Goal: Information Seeking & Learning: Find contact information

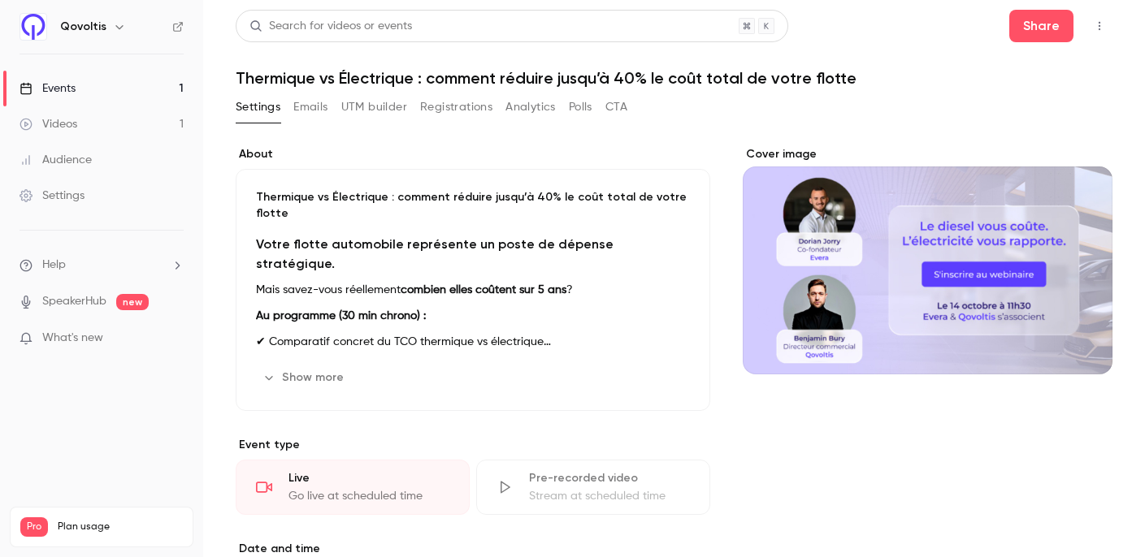
click at [577, 106] on button "Polls" at bounding box center [581, 107] width 24 height 26
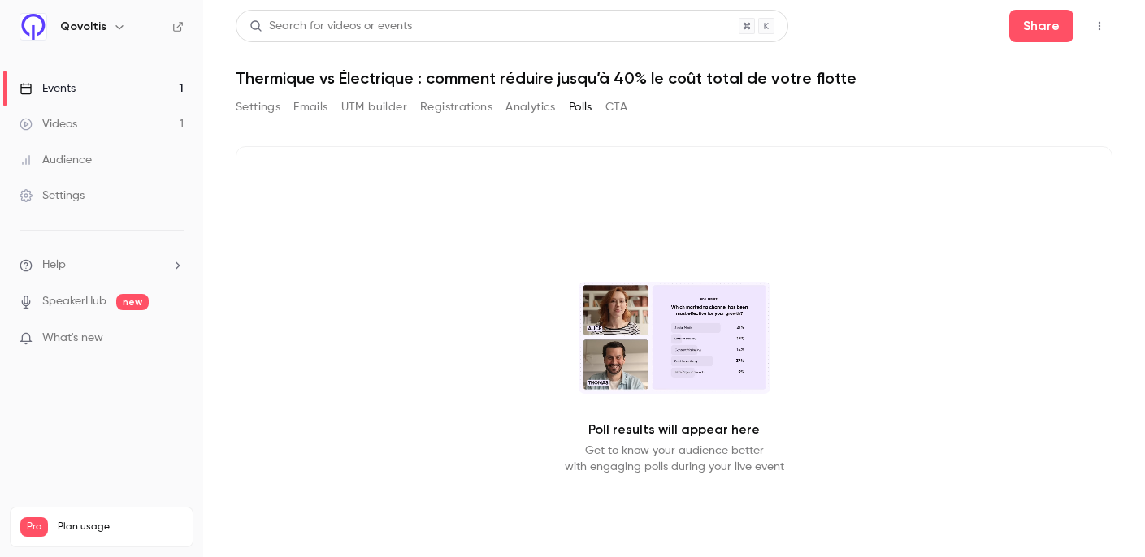
click at [520, 106] on button "Analytics" at bounding box center [530, 107] width 50 height 26
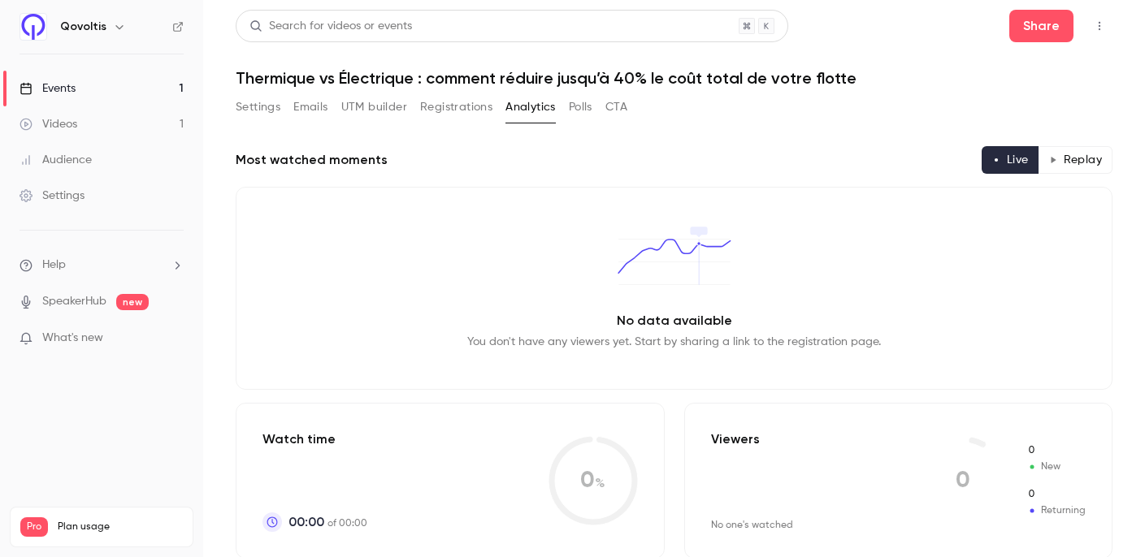
click at [463, 97] on button "Registrations" at bounding box center [456, 107] width 72 height 26
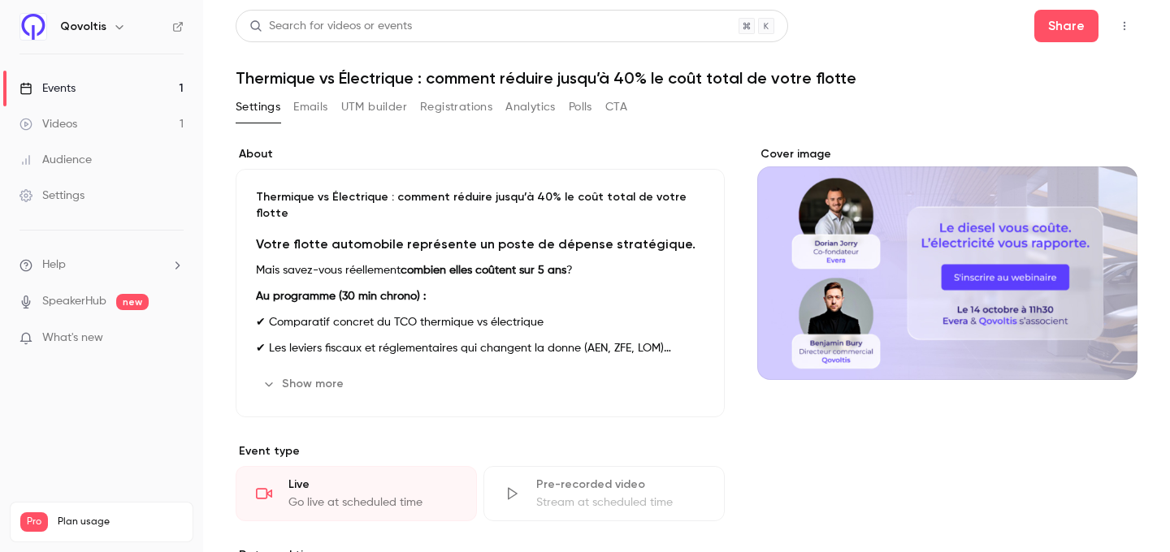
click at [460, 110] on button "Registrations" at bounding box center [456, 107] width 72 height 26
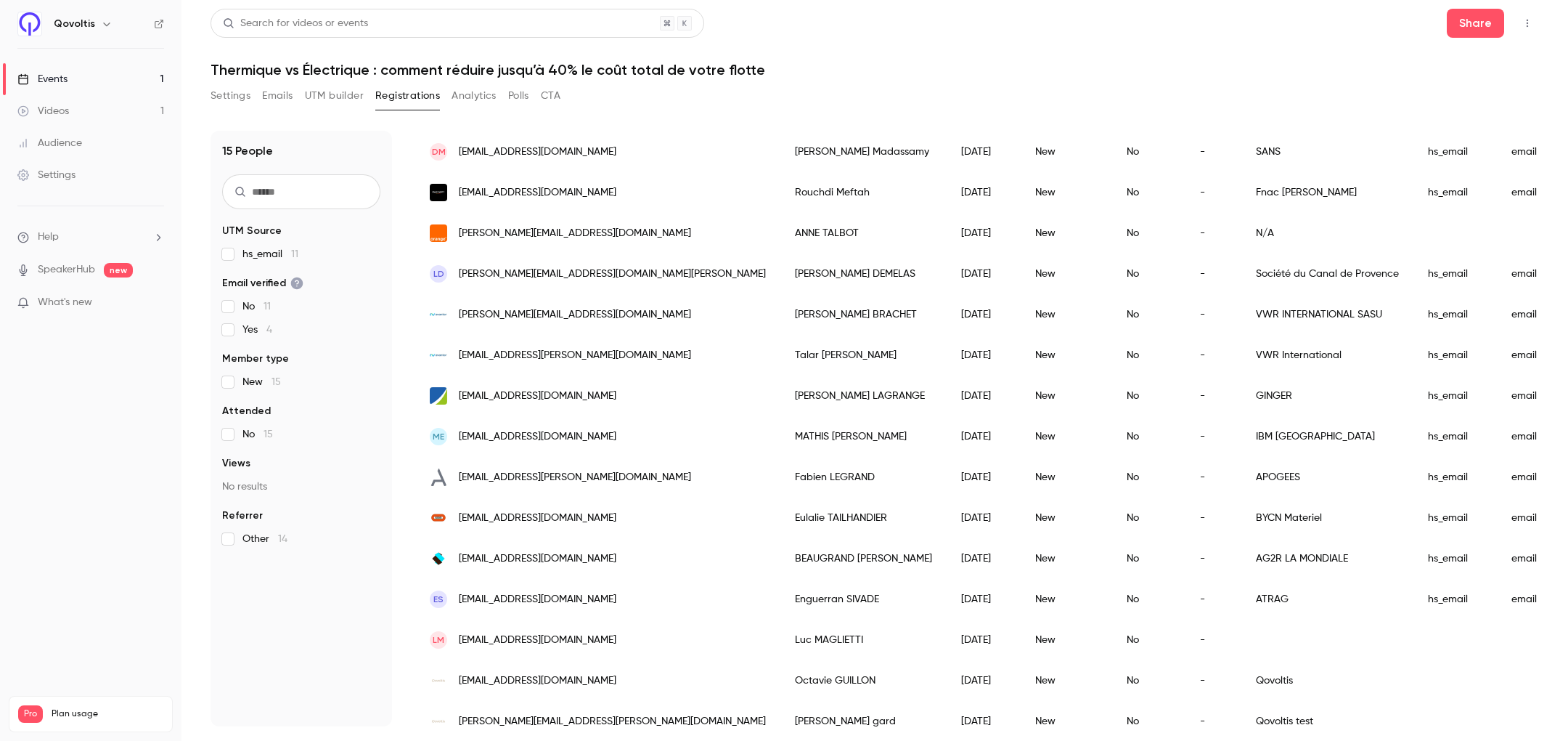
scroll to position [138, 0]
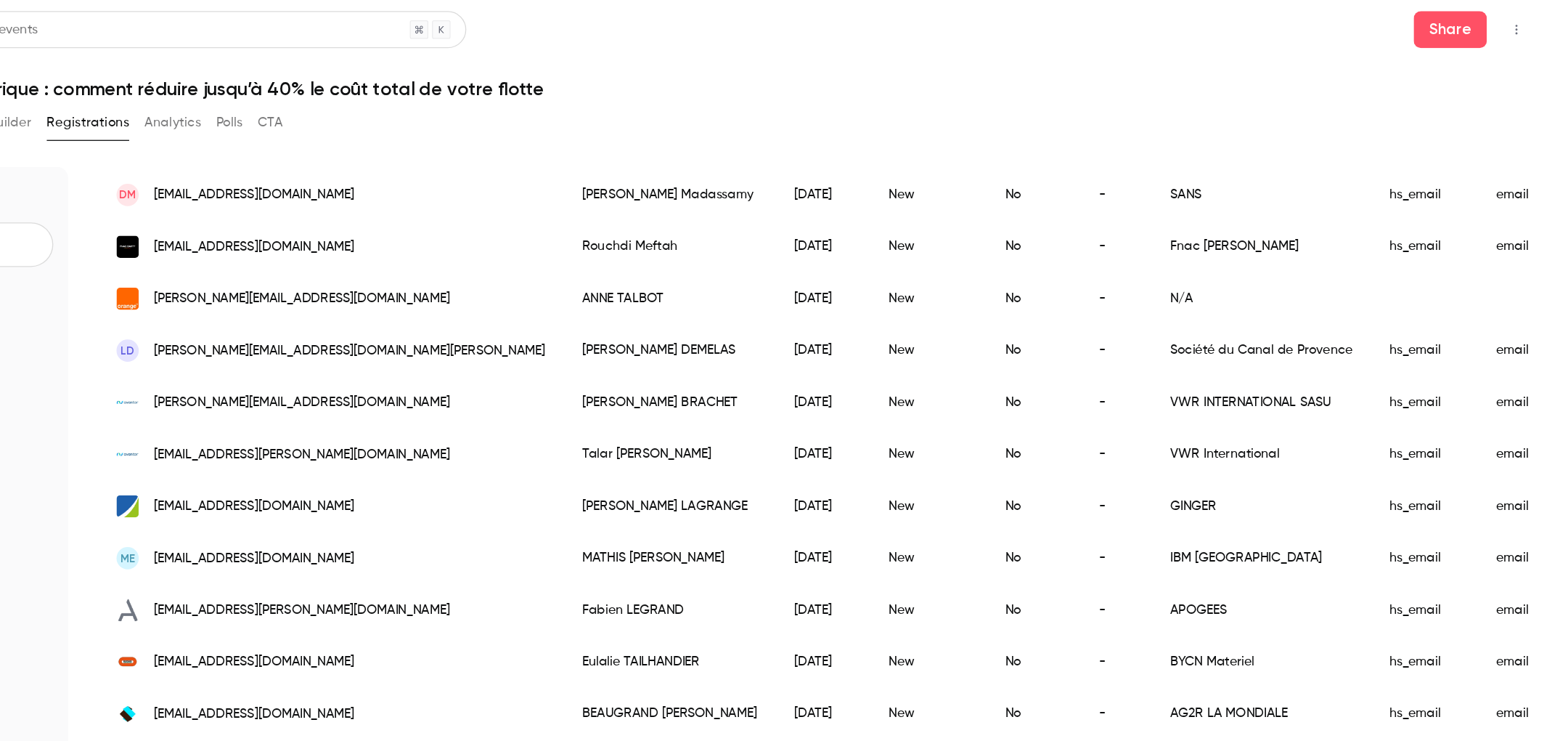
click at [604, 153] on div "DM [EMAIL_ADDRESS][DOMAIN_NAME]" at bounding box center [598, 152] width 365 height 40
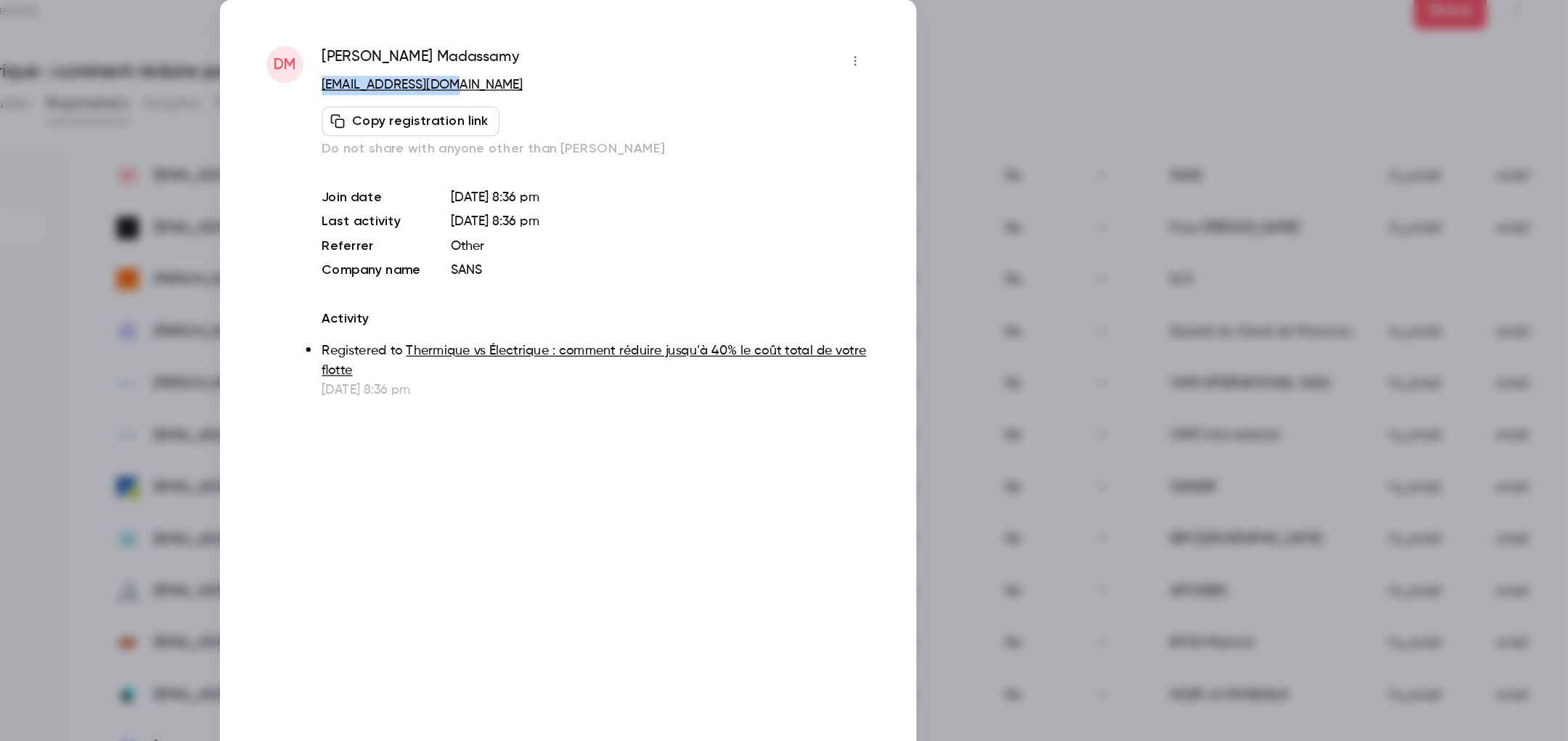
drag, startPoint x: 741, startPoint y: 81, endPoint x: 591, endPoint y: 83, distance: 150.0
click at [591, 83] on p "[EMAIL_ADDRESS][DOMAIN_NAME]" at bounding box center [805, 81] width 430 height 15
copy link "[EMAIL_ADDRESS][DOMAIN_NAME]"
click at [1044, 110] on div at bounding box center [784, 370] width 1568 height 741
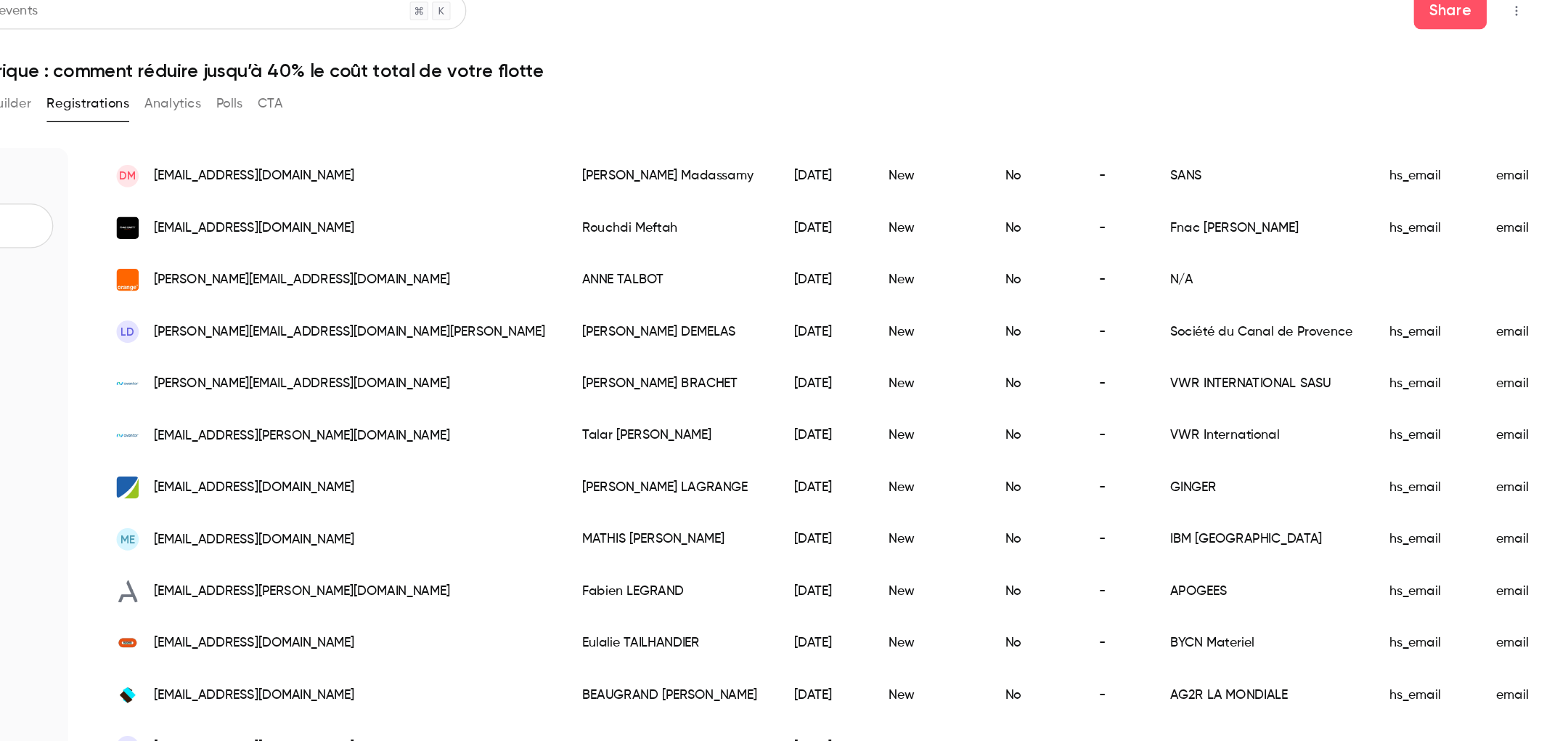
click at [1044, 24] on icon "button" at bounding box center [1527, 22] width 12 height 10
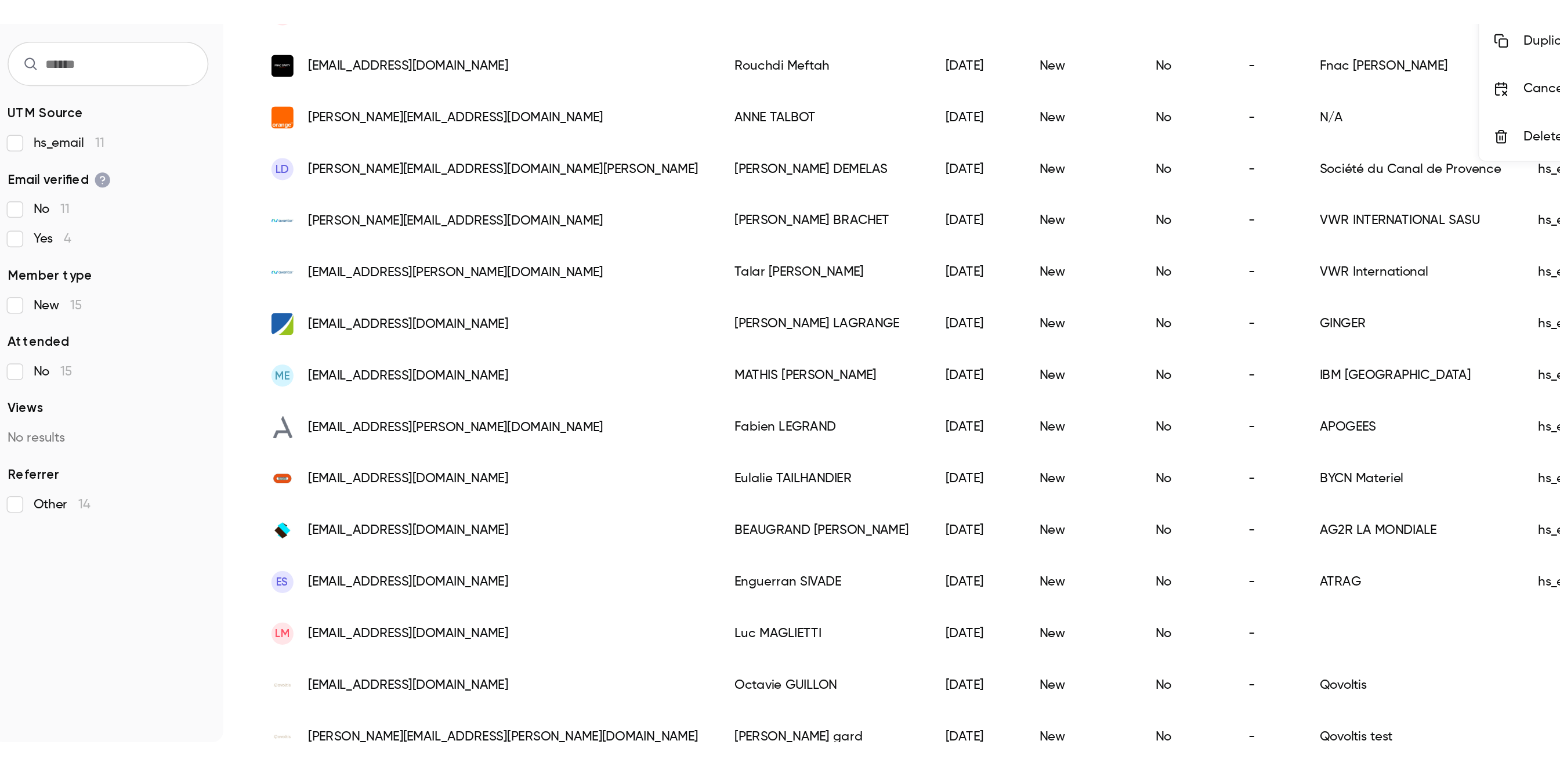
scroll to position [0, 0]
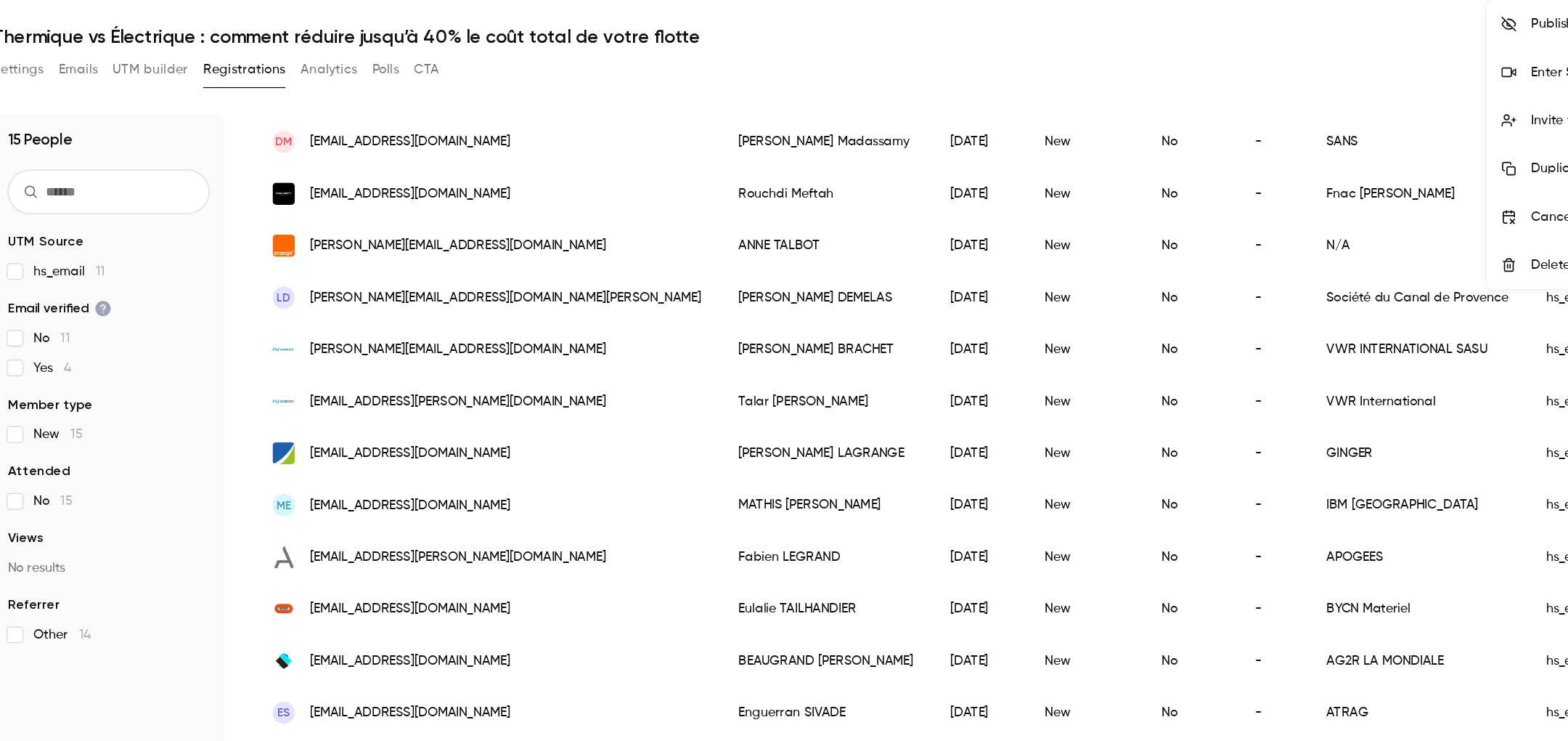
drag, startPoint x: 455, startPoint y: 186, endPoint x: 551, endPoint y: 277, distance: 132.3
click at [551, 277] on div at bounding box center [784, 370] width 1568 height 741
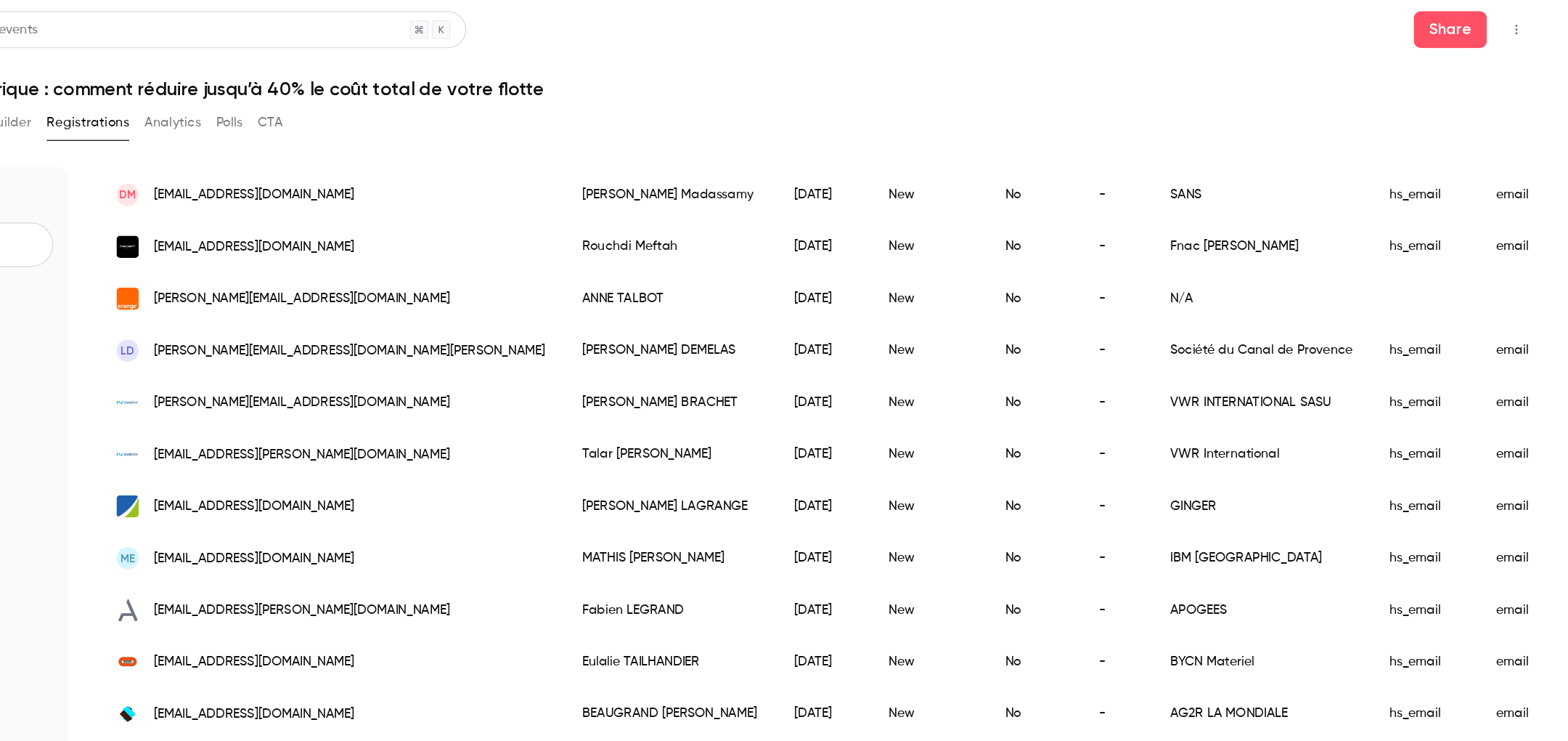
click at [645, 193] on div "[EMAIL_ADDRESS][DOMAIN_NAME]" at bounding box center [598, 192] width 365 height 40
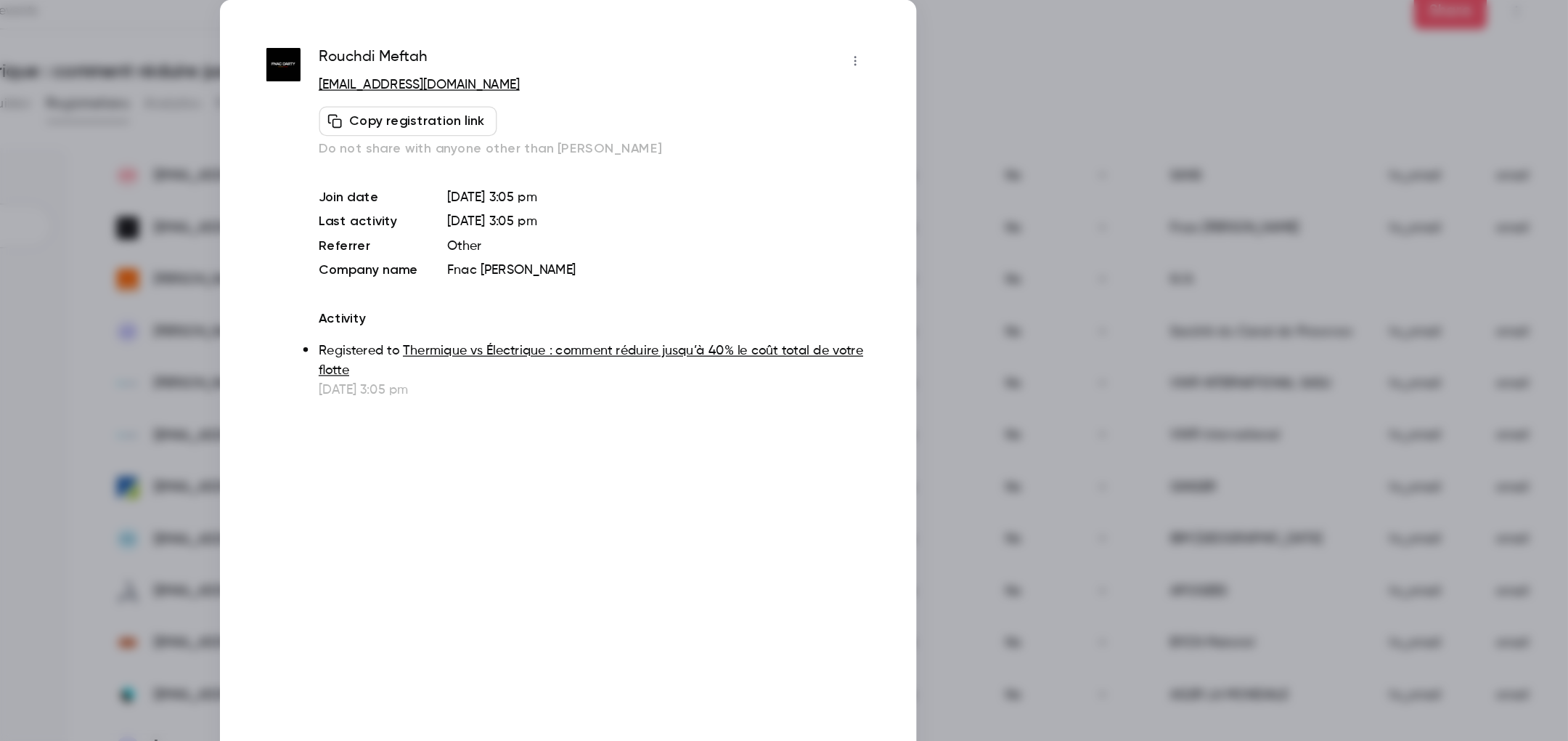
drag, startPoint x: 791, startPoint y: 75, endPoint x: 585, endPoint y: 85, distance: 206.2
click at [585, 85] on div "Rouchdi Meftah [EMAIL_ADDRESS][DOMAIN_NAME] Copy registration link Do not share…" at bounding box center [784, 189] width 474 height 277
copy link "[EMAIL_ADDRESS][DOMAIN_NAME]"
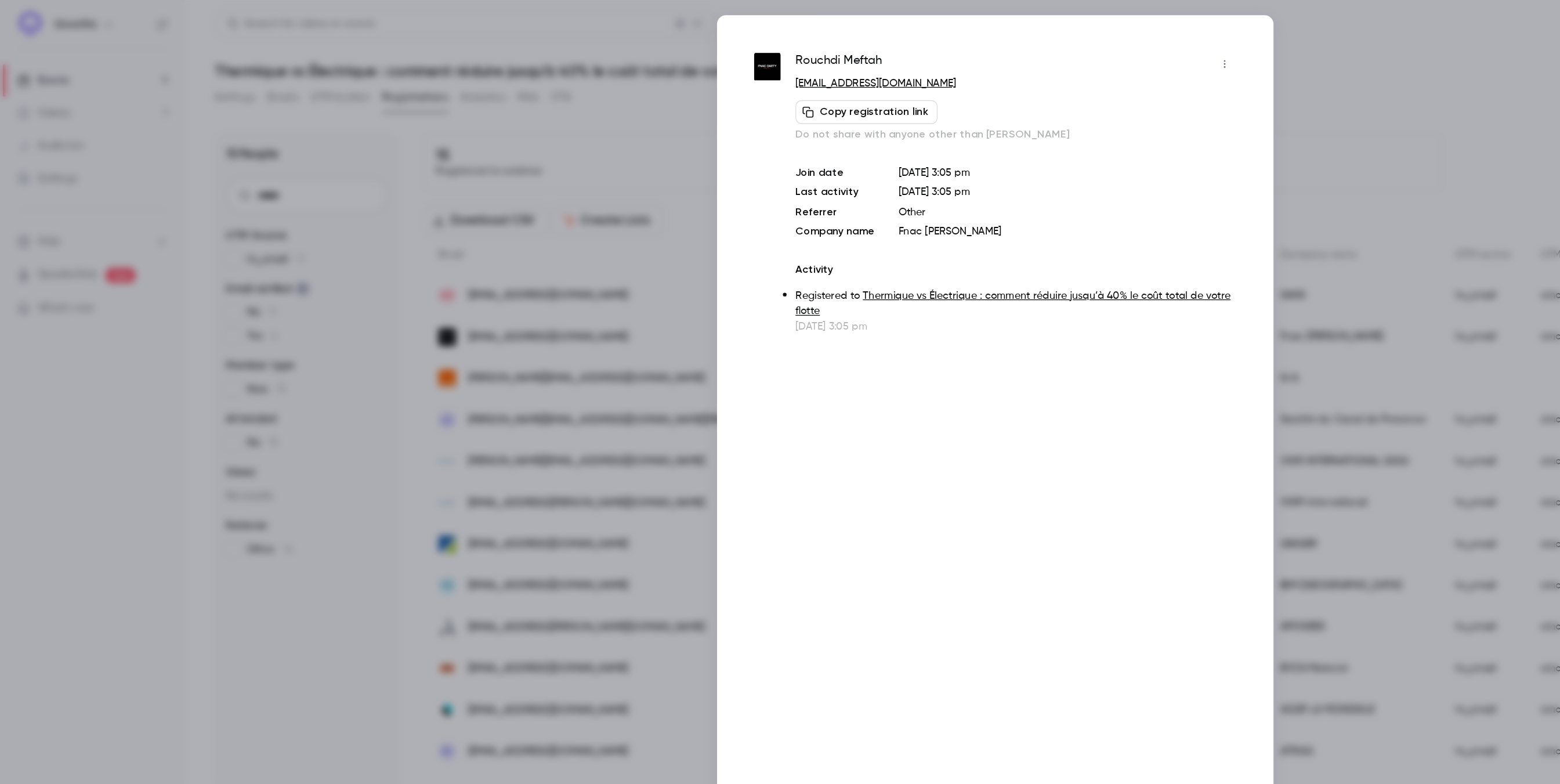
click at [835, 51] on icon "button" at bounding box center [960, 49] width 9 height 8
click at [835, 68] on div at bounding box center [780, 392] width 1560 height 784
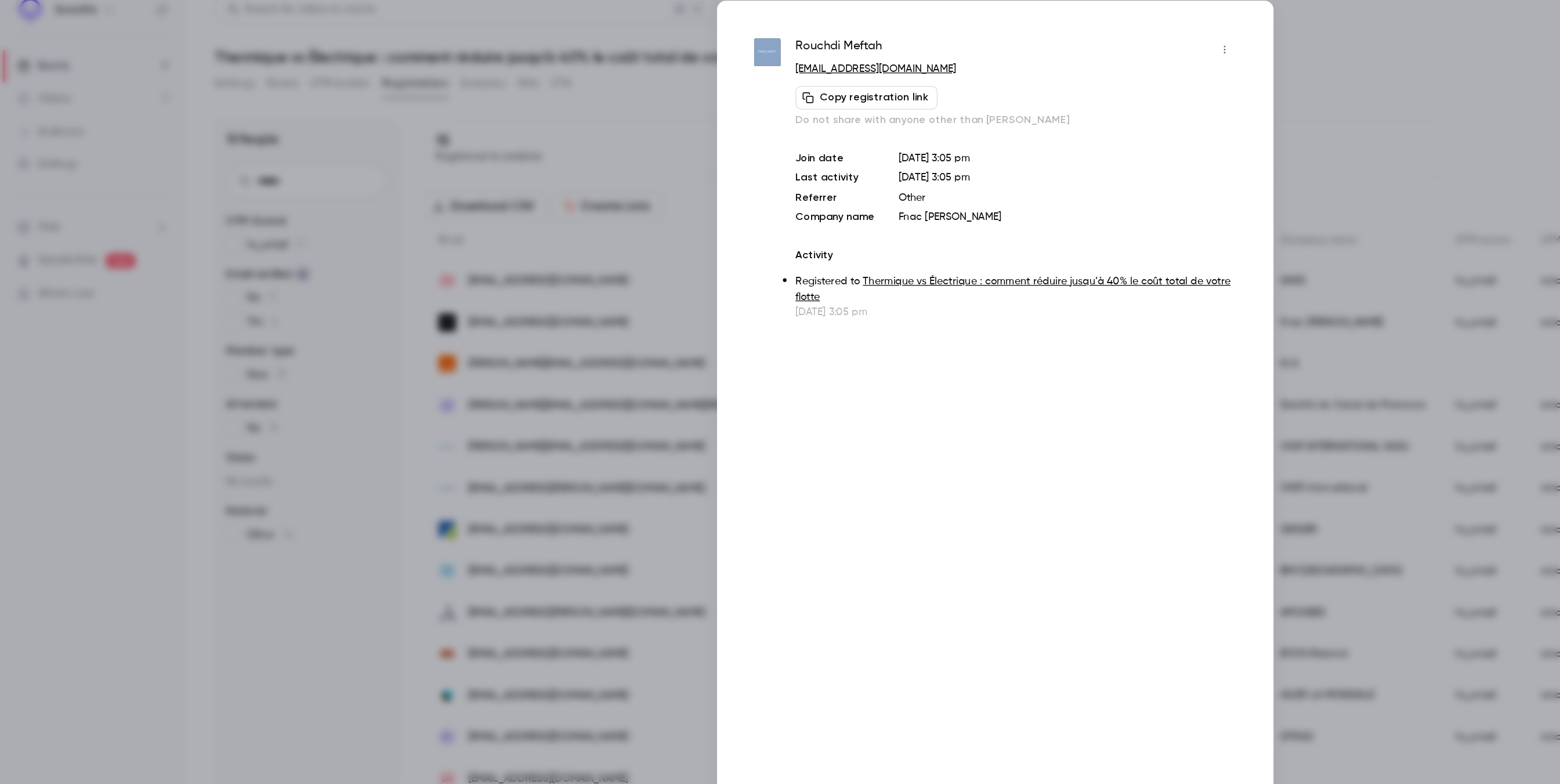
click at [835, 79] on div at bounding box center [780, 392] width 1560 height 784
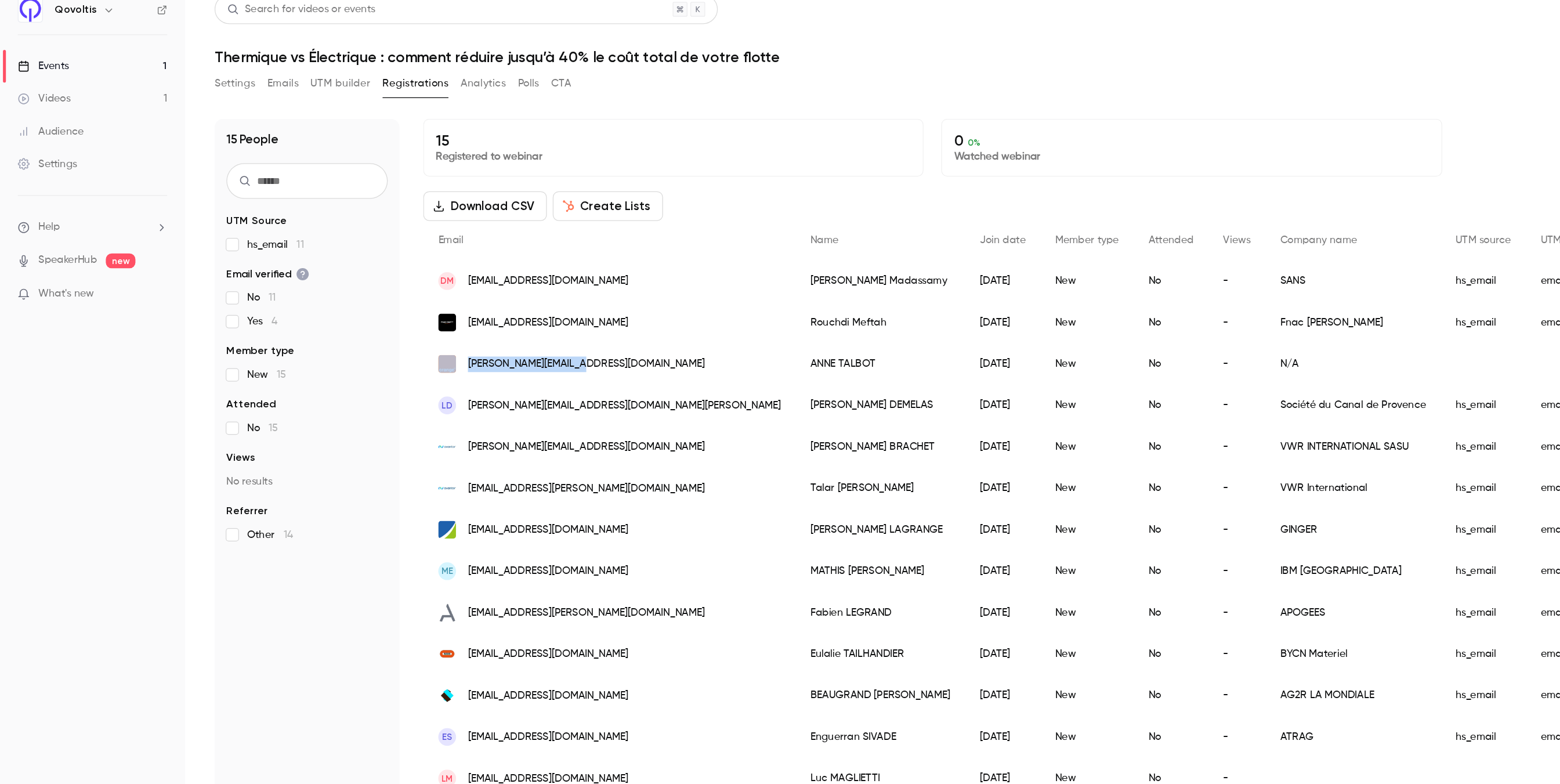
drag, startPoint x: 359, startPoint y: 293, endPoint x: 476, endPoint y: 300, distance: 117.2
click at [476, 300] on div "[PERSON_NAME][EMAIL_ADDRESS][DOMAIN_NAME]" at bounding box center [478, 296] width 292 height 32
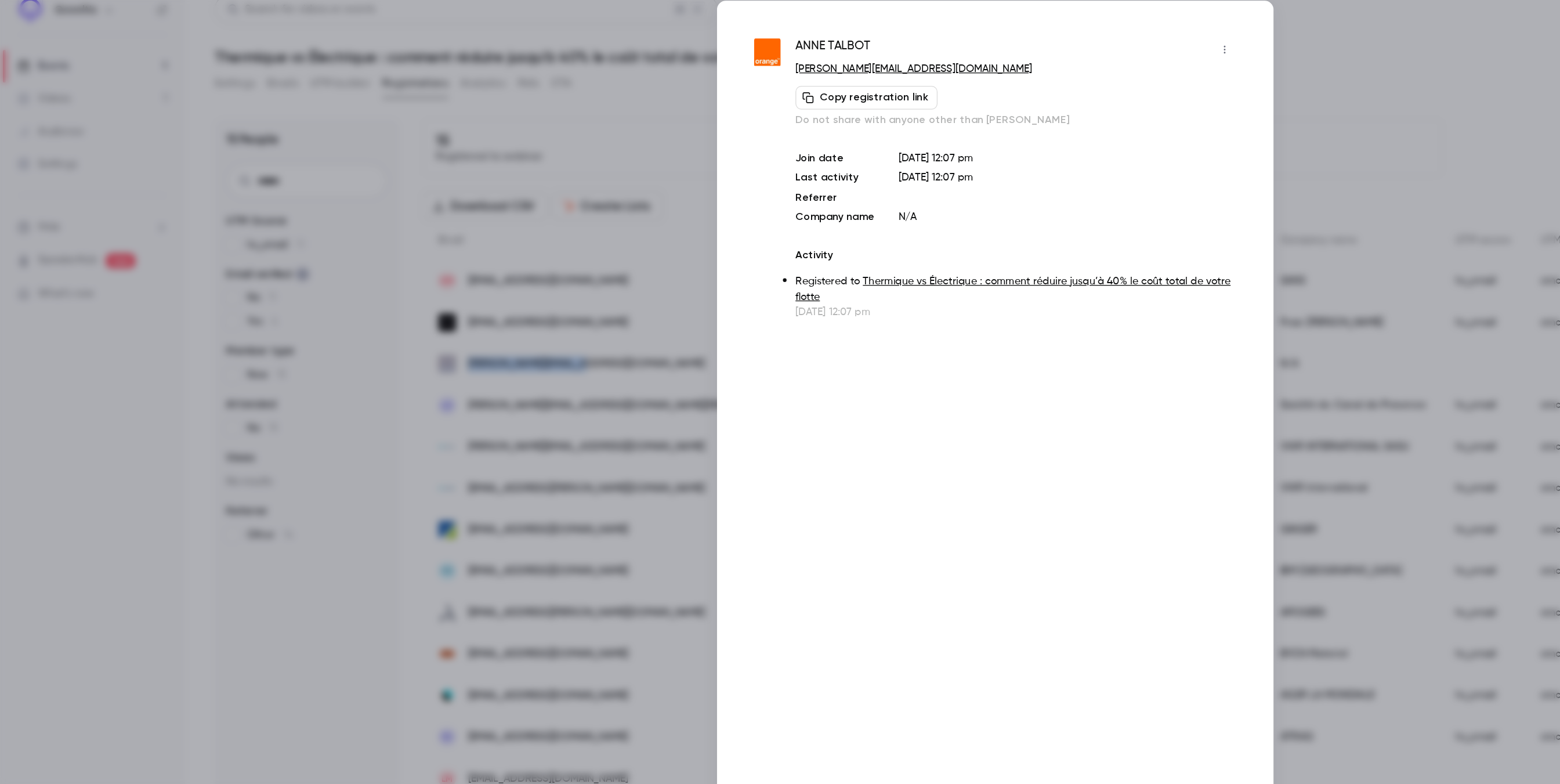
copy div "[PERSON_NAME][EMAIL_ADDRESS][DOMAIN_NAME]"
click at [510, 144] on div at bounding box center [780, 392] width 1560 height 784
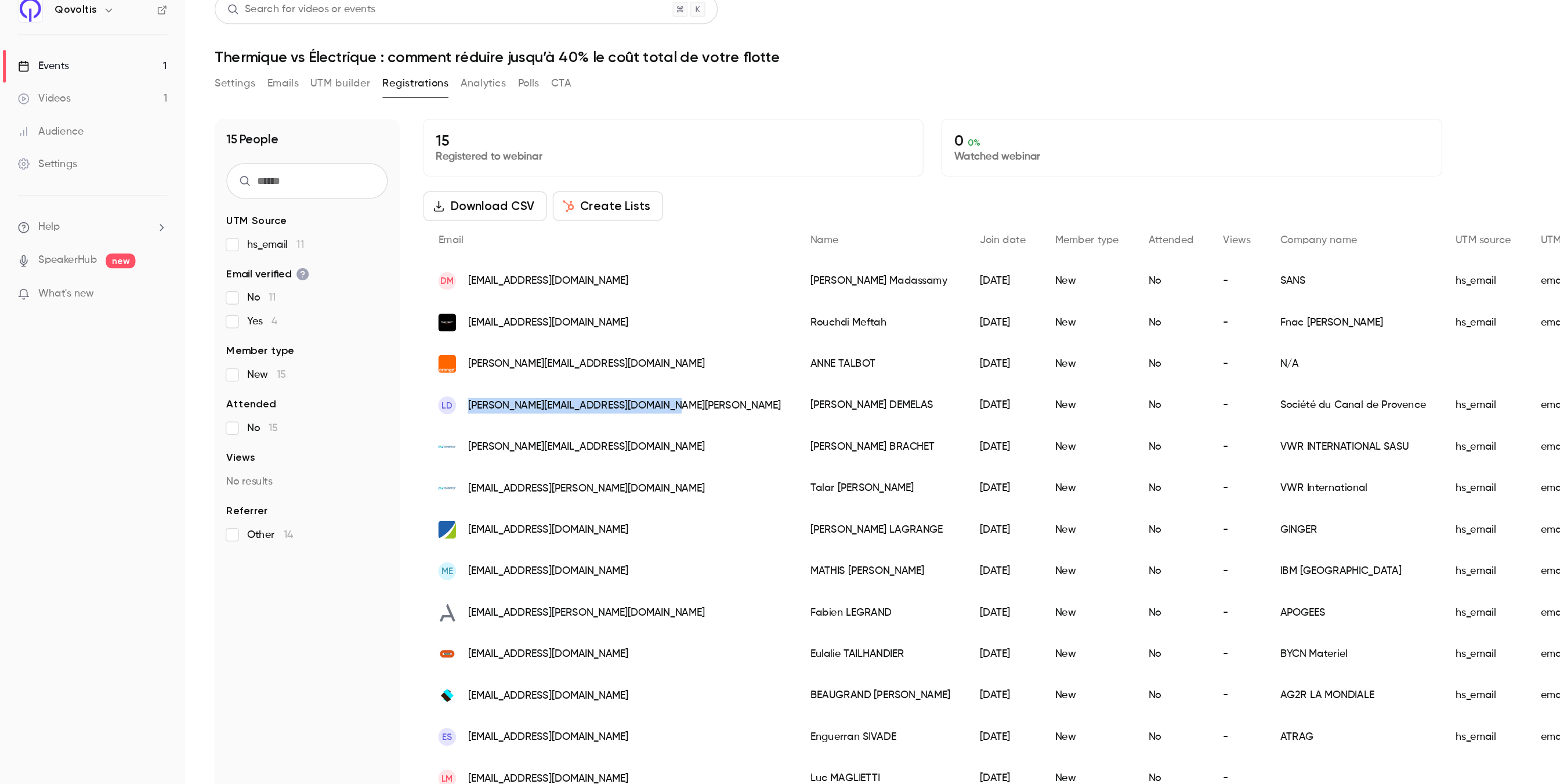
drag, startPoint x: 540, startPoint y: 329, endPoint x: 366, endPoint y: 333, distance: 174.0
click at [366, 333] on div "LD [EMAIL_ADDRESS][PERSON_NAME][DOMAIN_NAME][PERSON_NAME]" at bounding box center [478, 328] width 292 height 32
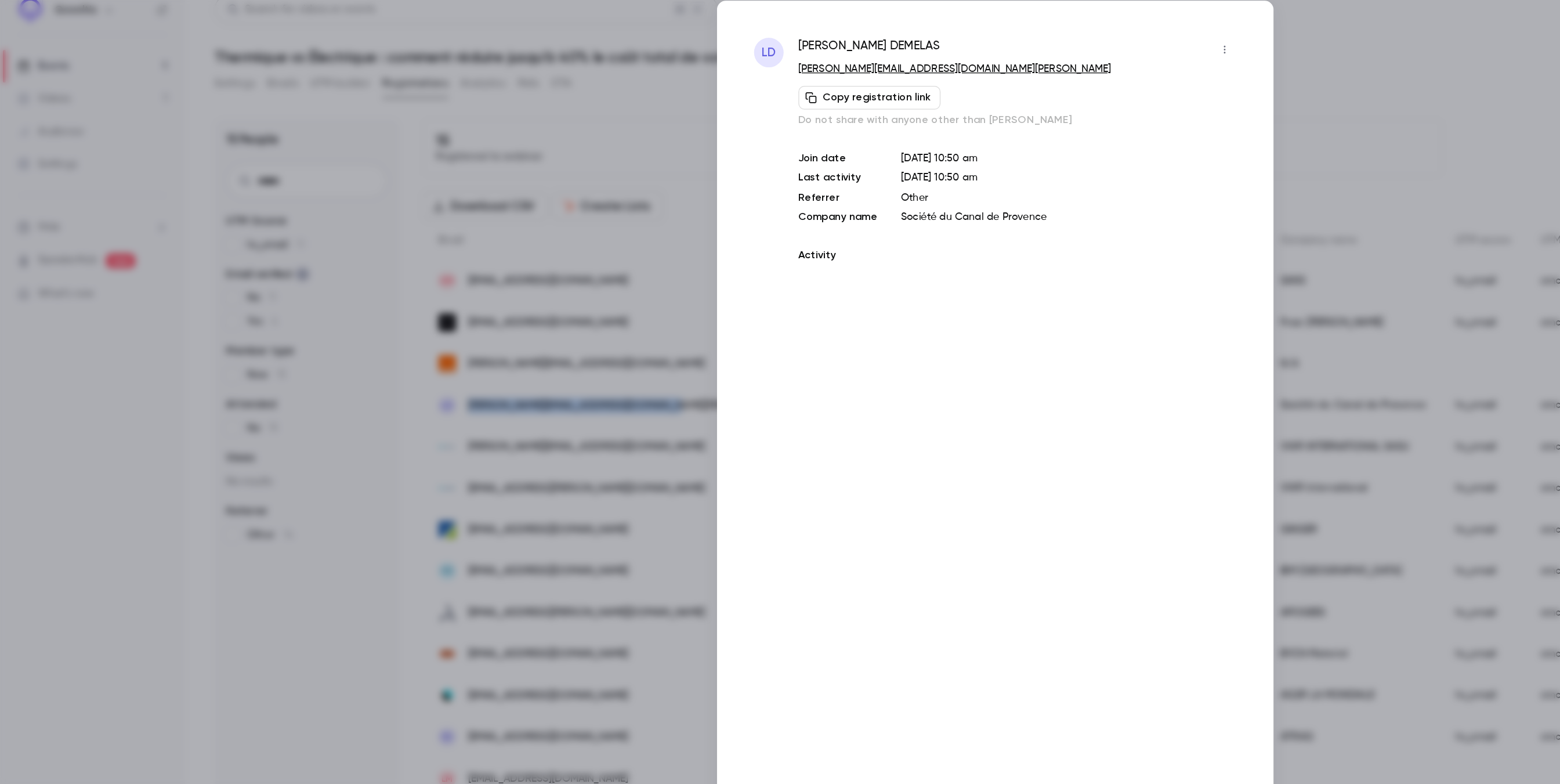
copy span "[PERSON_NAME][EMAIL_ADDRESS][DOMAIN_NAME][PERSON_NAME]"
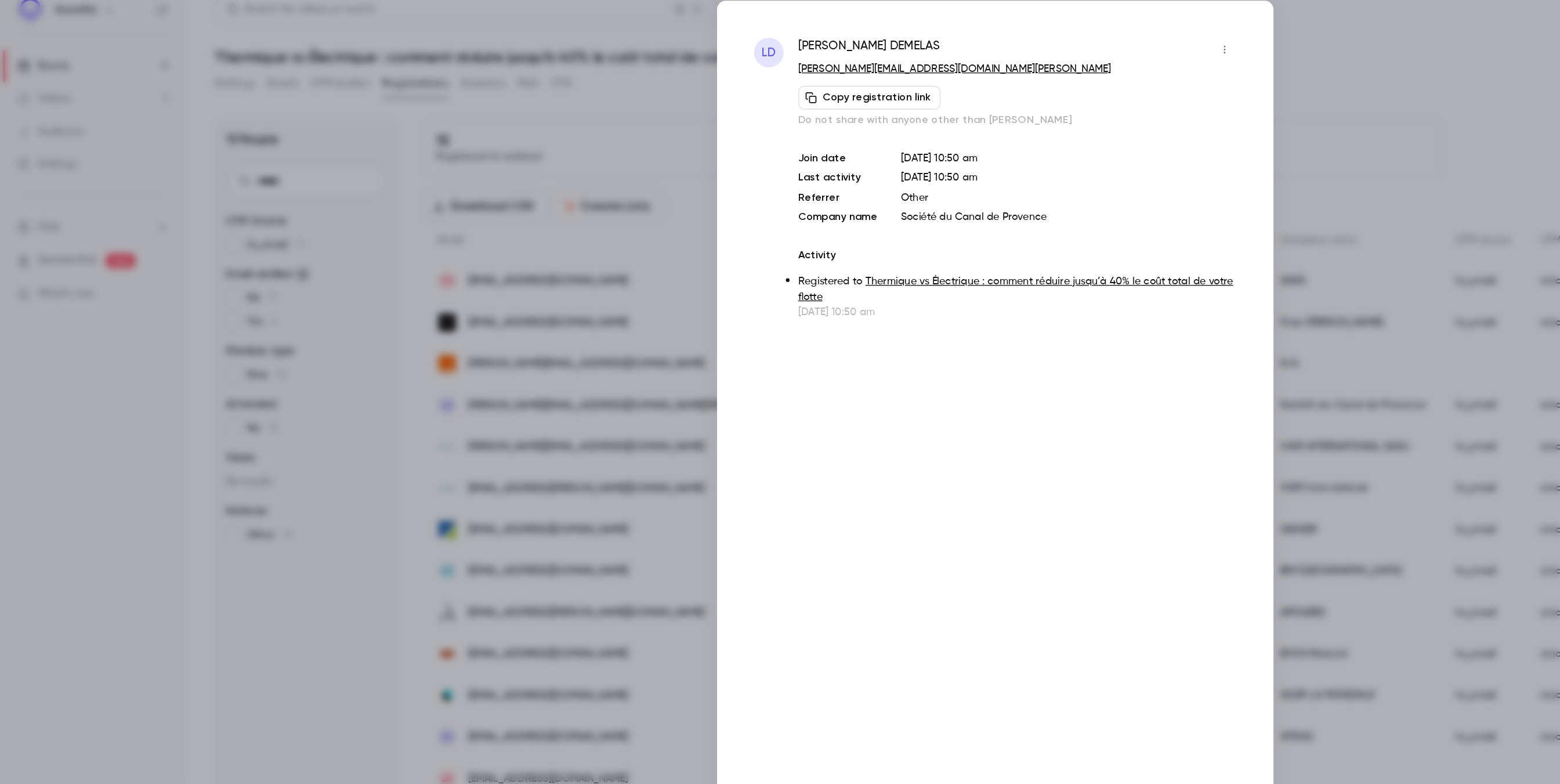
click at [519, 317] on div at bounding box center [780, 392] width 1560 height 784
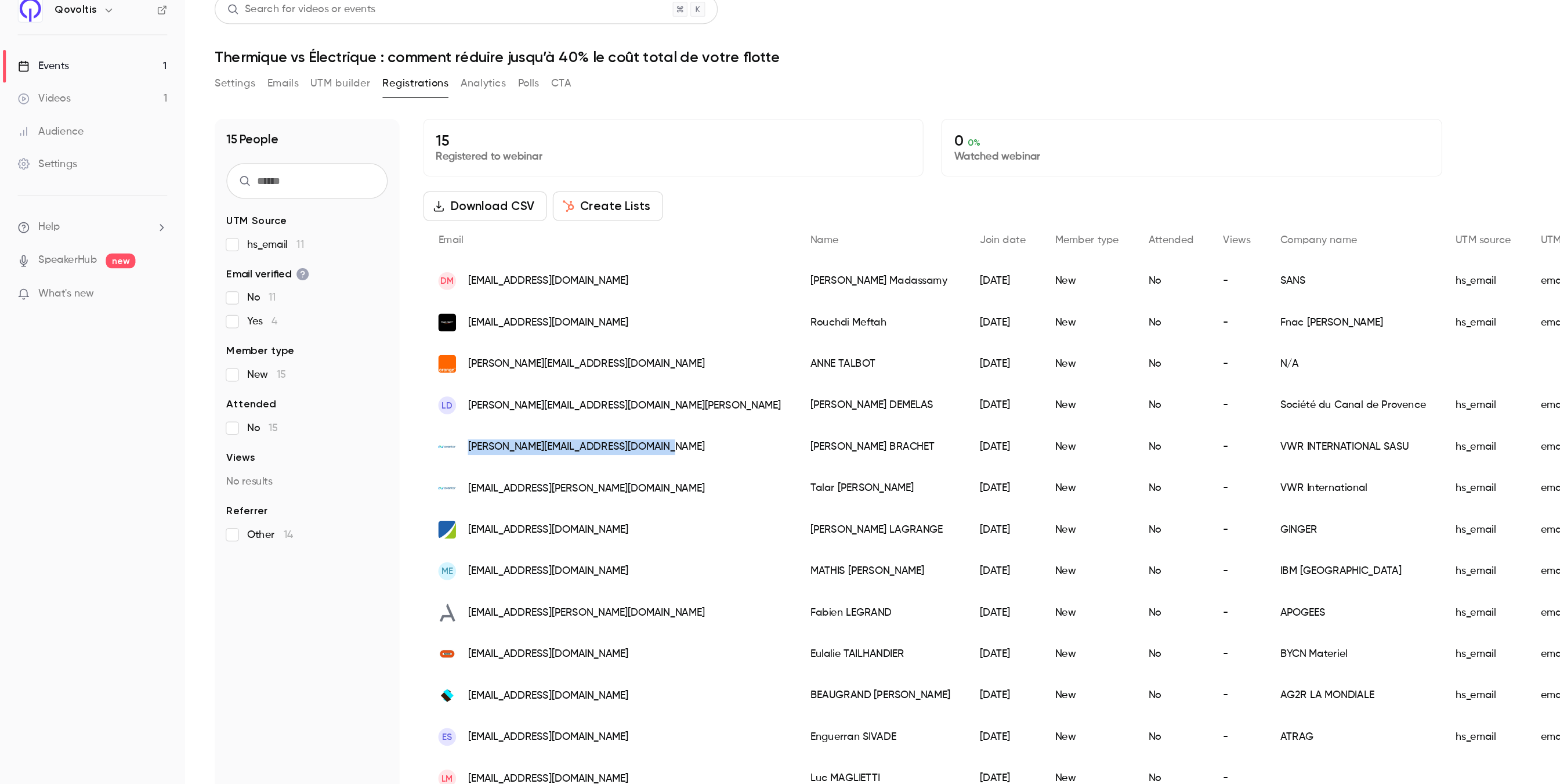
drag, startPoint x: 531, startPoint y: 361, endPoint x: 367, endPoint y: 363, distance: 164.0
click at [367, 363] on div "[PERSON_NAME][EMAIL_ADDRESS][DOMAIN_NAME]" at bounding box center [478, 361] width 292 height 32
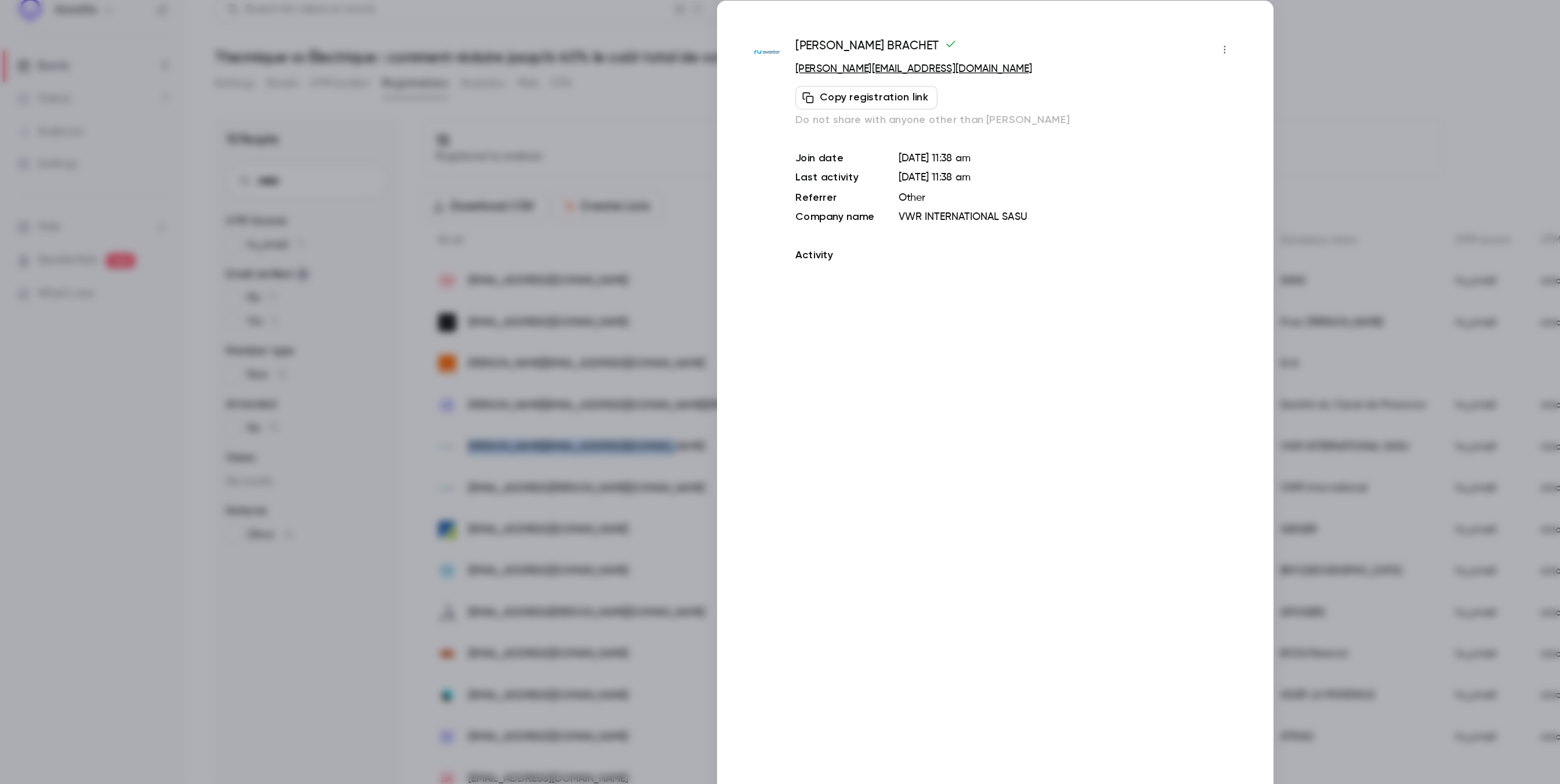
copy span "[PERSON_NAME][EMAIL_ADDRESS][DOMAIN_NAME]"
click at [279, 394] on div at bounding box center [780, 392] width 1560 height 784
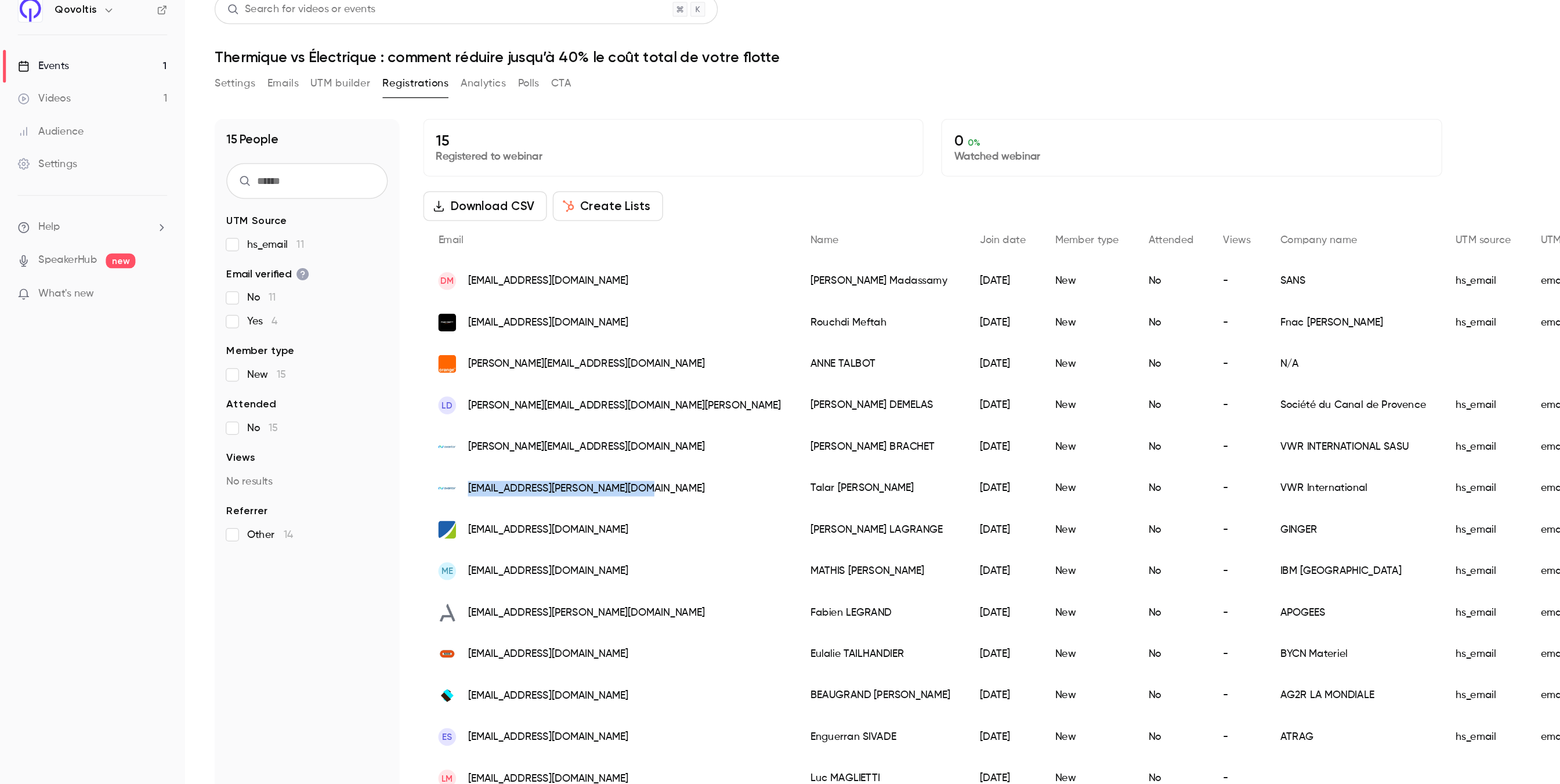
drag, startPoint x: 521, startPoint y: 392, endPoint x: 366, endPoint y: 393, distance: 155.0
click at [366, 393] on div "[EMAIL_ADDRESS][PERSON_NAME][DOMAIN_NAME]" at bounding box center [478, 393] width 292 height 32
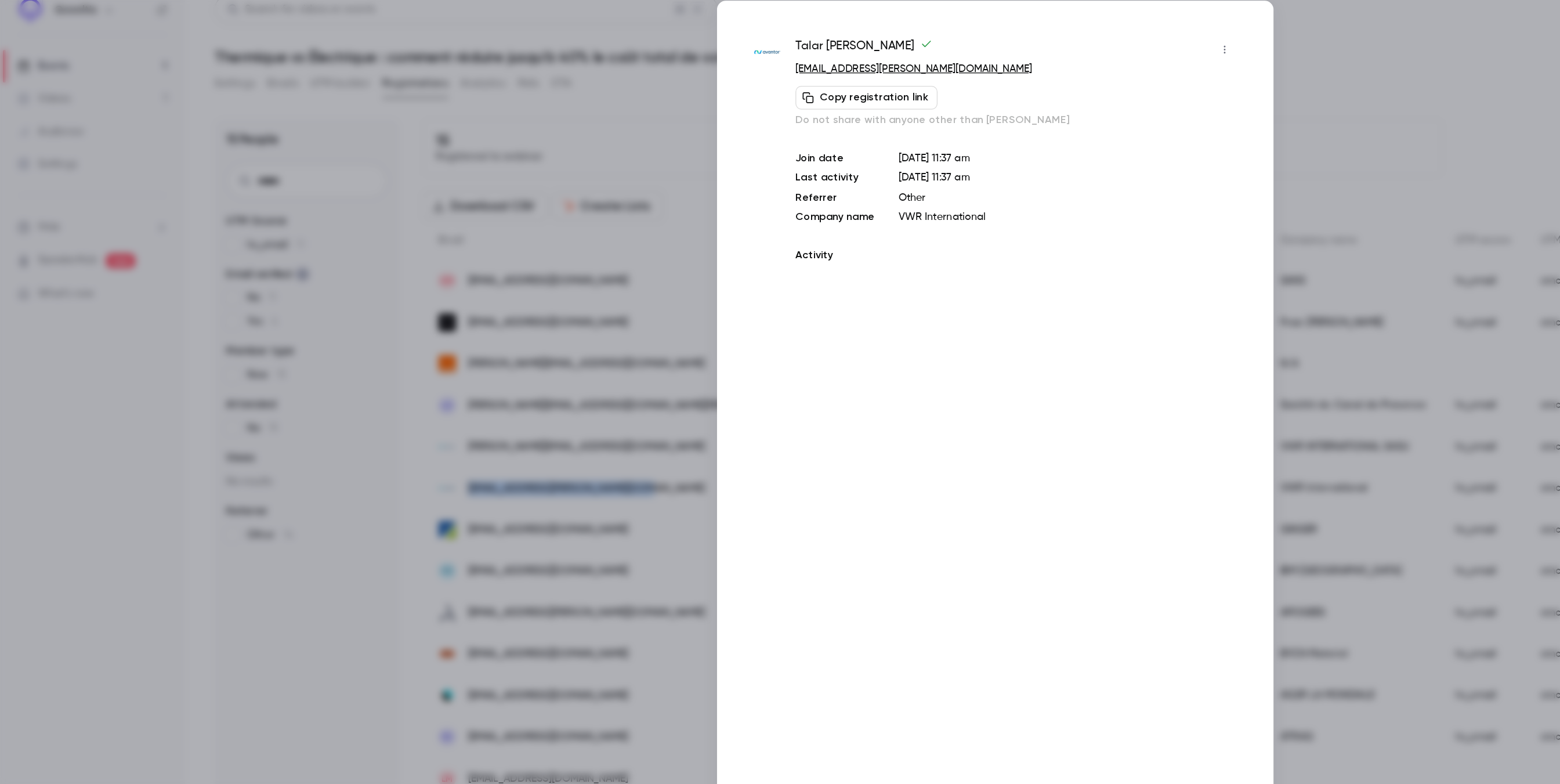
copy span "[EMAIL_ADDRESS][PERSON_NAME][DOMAIN_NAME]"
click at [236, 394] on div at bounding box center [780, 392] width 1560 height 784
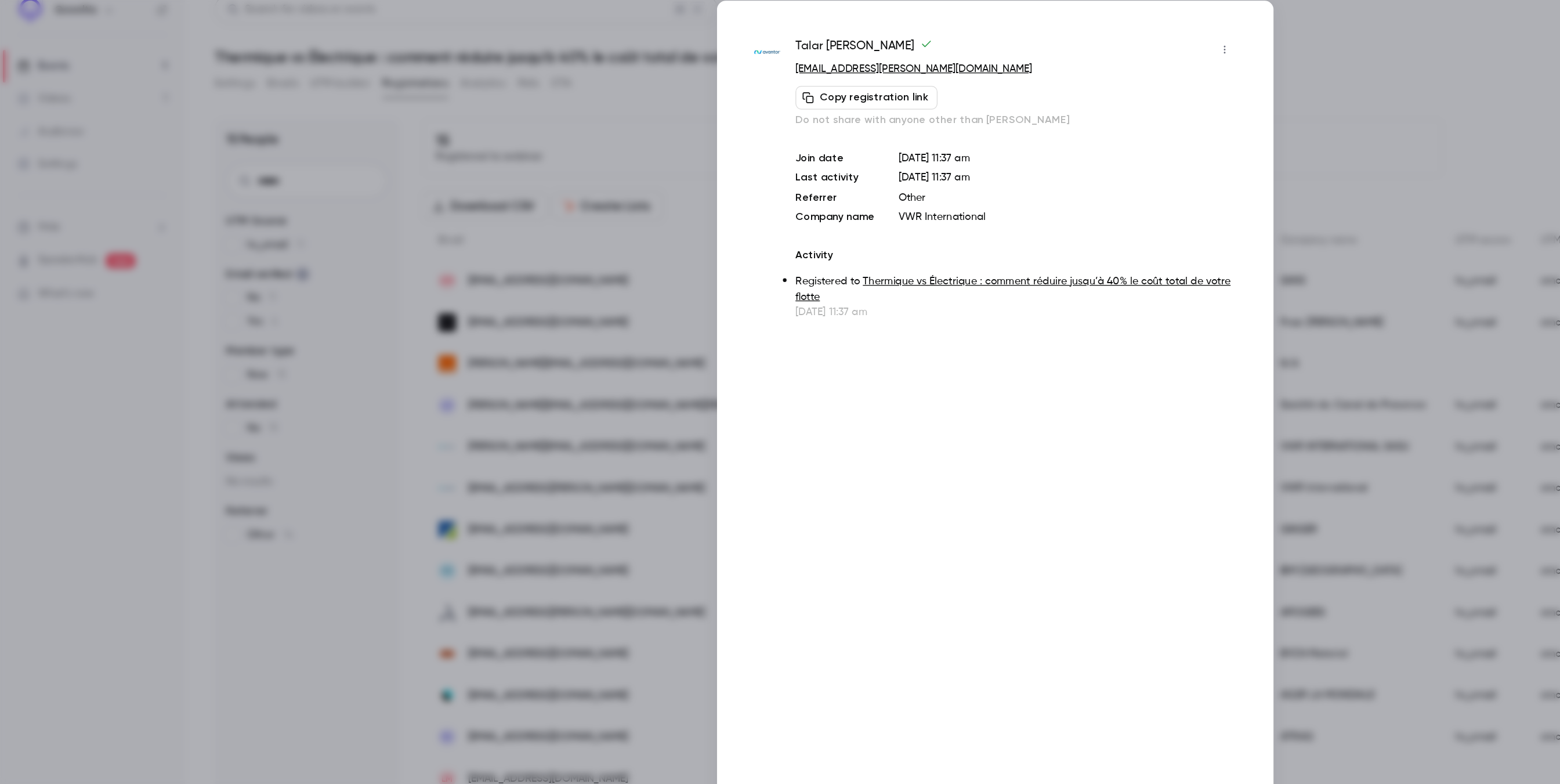
click at [236, 394] on div "15 People UTM Source hs_email 11 Email verified No 11 Yes 4 Member type New 15 …" at bounding box center [241, 438] width 145 height 668
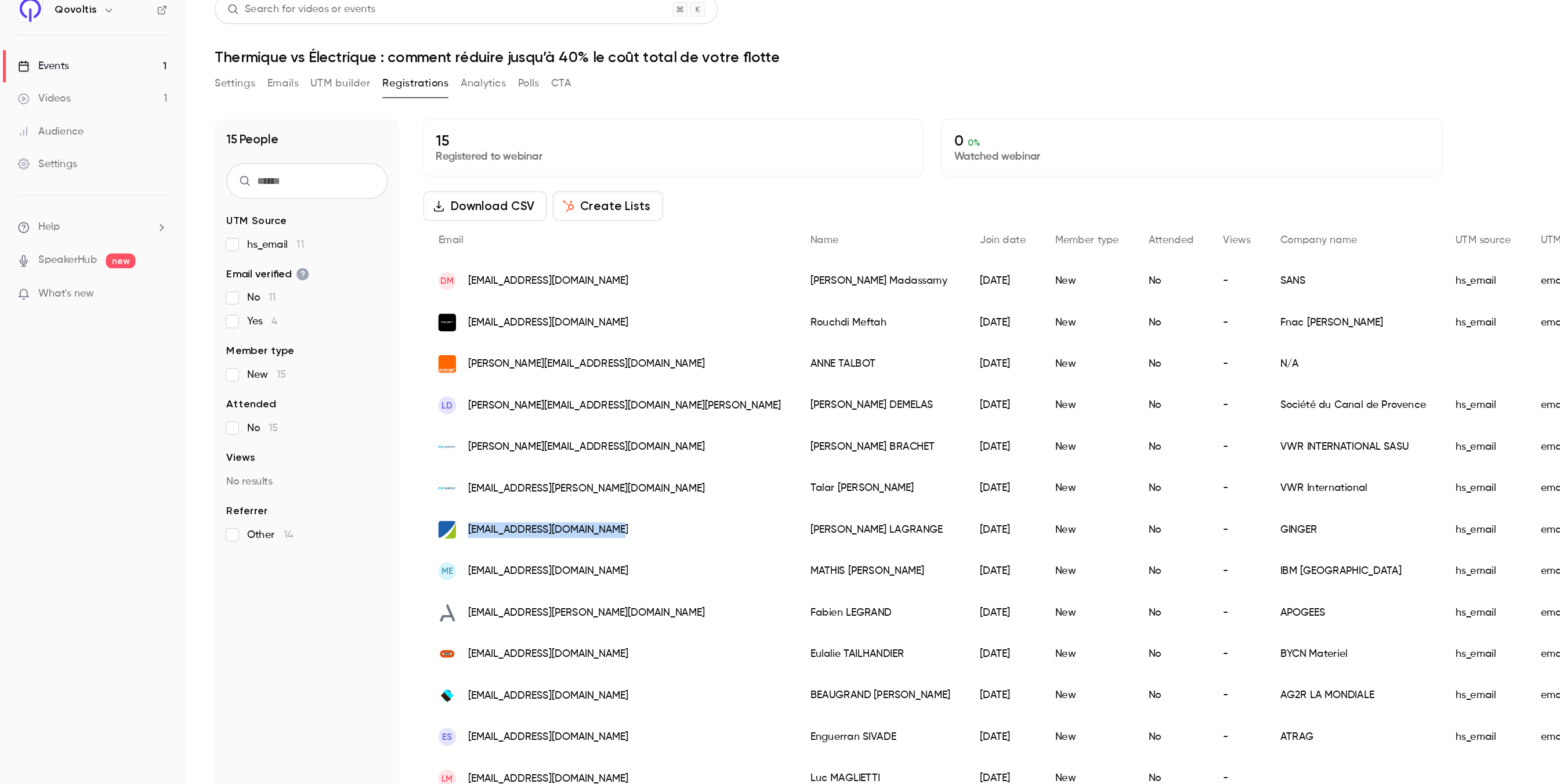
drag, startPoint x: 520, startPoint y: 428, endPoint x: 364, endPoint y: 429, distance: 156.0
click at [364, 394] on div "[EMAIL_ADDRESS][DOMAIN_NAME]" at bounding box center [478, 426] width 292 height 32
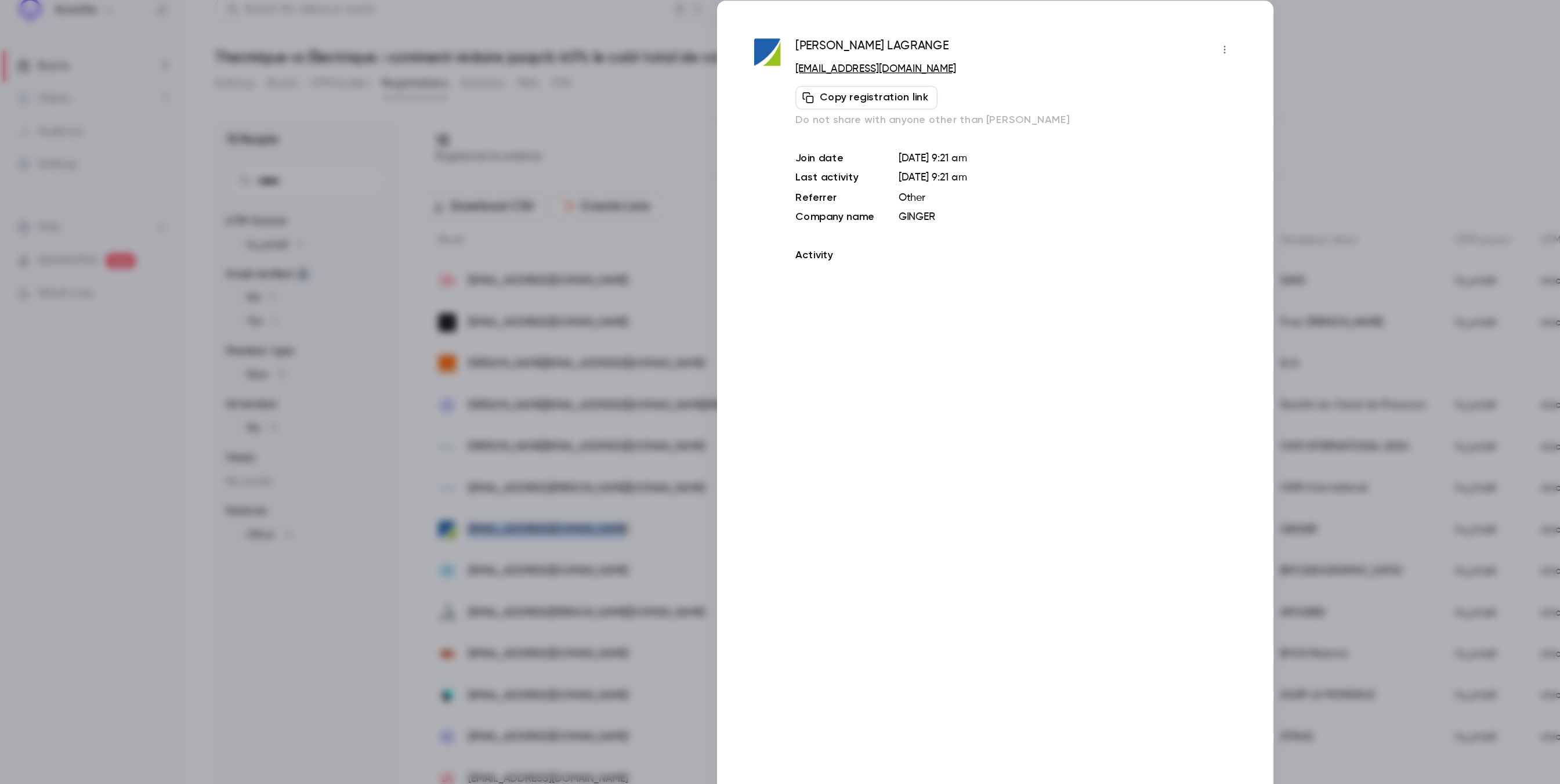
copy span "[EMAIL_ADDRESS][DOMAIN_NAME]"
click at [296, 394] on div at bounding box center [780, 392] width 1560 height 784
click at [296, 394] on div "15 People UTM Source hs_email 11 Email verified No 11 Yes 4 Member type New 15 …" at bounding box center [241, 438] width 145 height 668
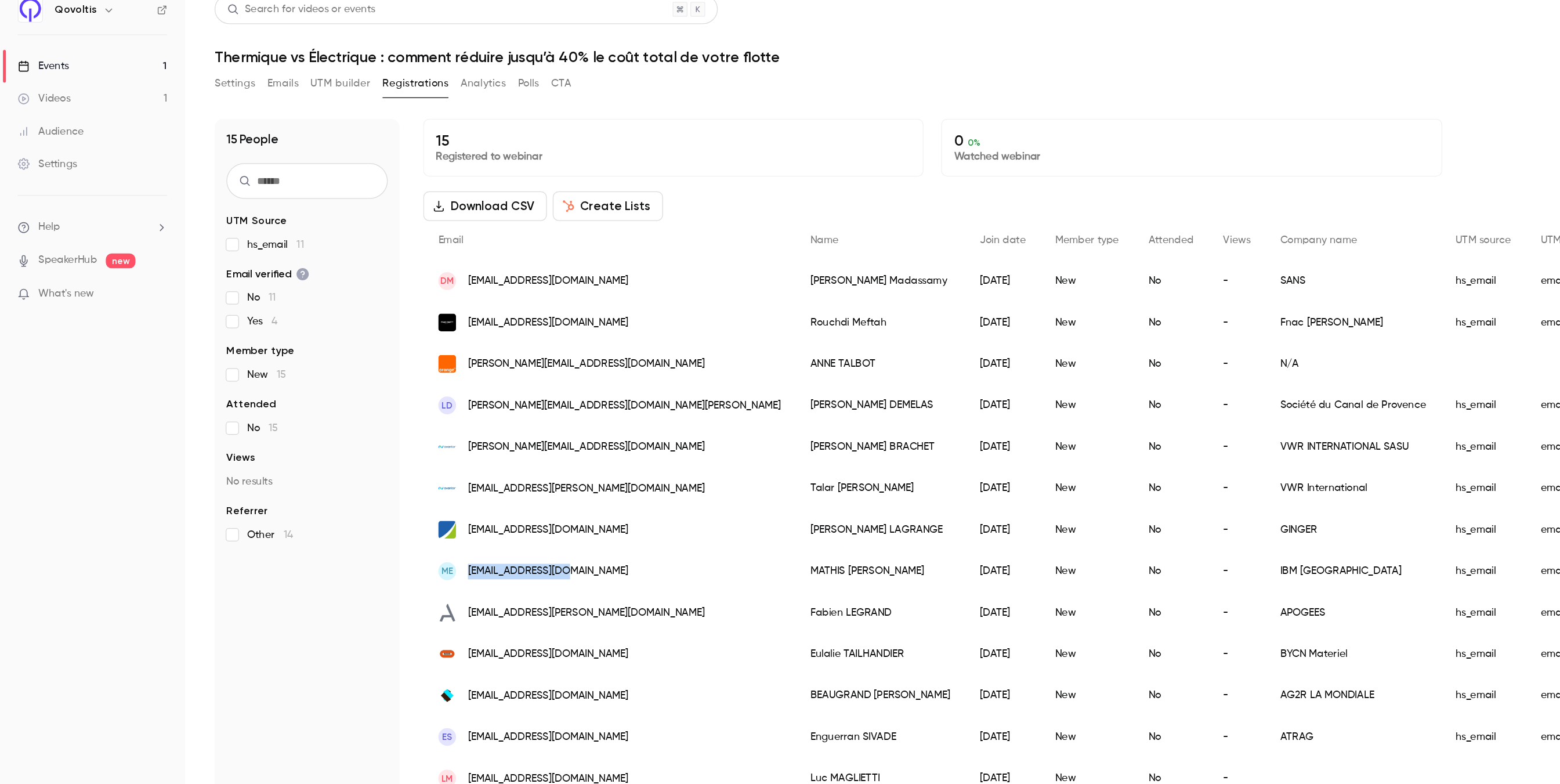
drag, startPoint x: 478, startPoint y: 461, endPoint x: 361, endPoint y: 460, distance: 117.0
click at [361, 394] on div "ME [EMAIL_ADDRESS][DOMAIN_NAME]" at bounding box center [478, 458] width 292 height 32
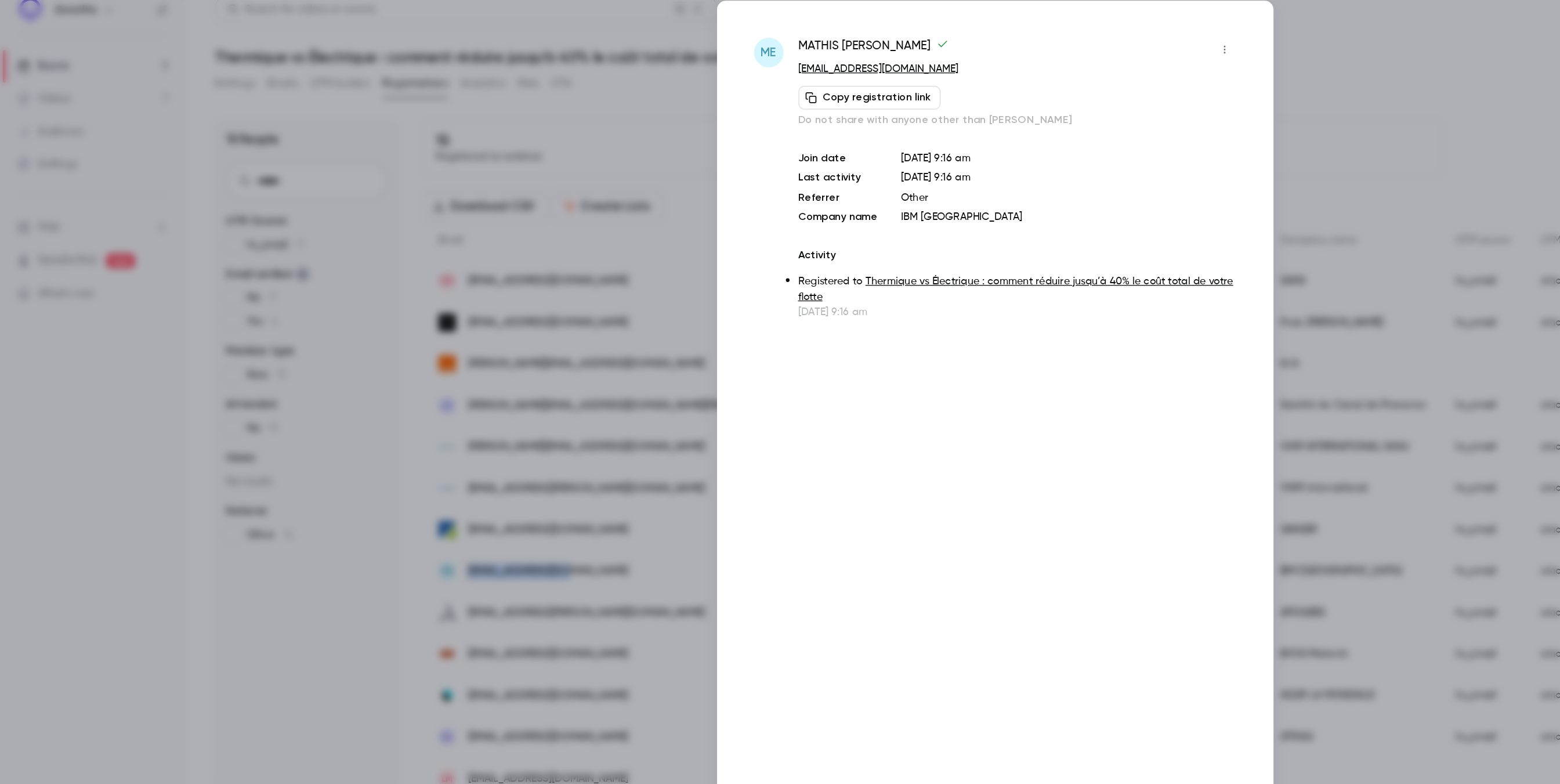
copy div "[EMAIL_ADDRESS][DOMAIN_NAME]"
click at [345, 361] on div at bounding box center [780, 392] width 1560 height 784
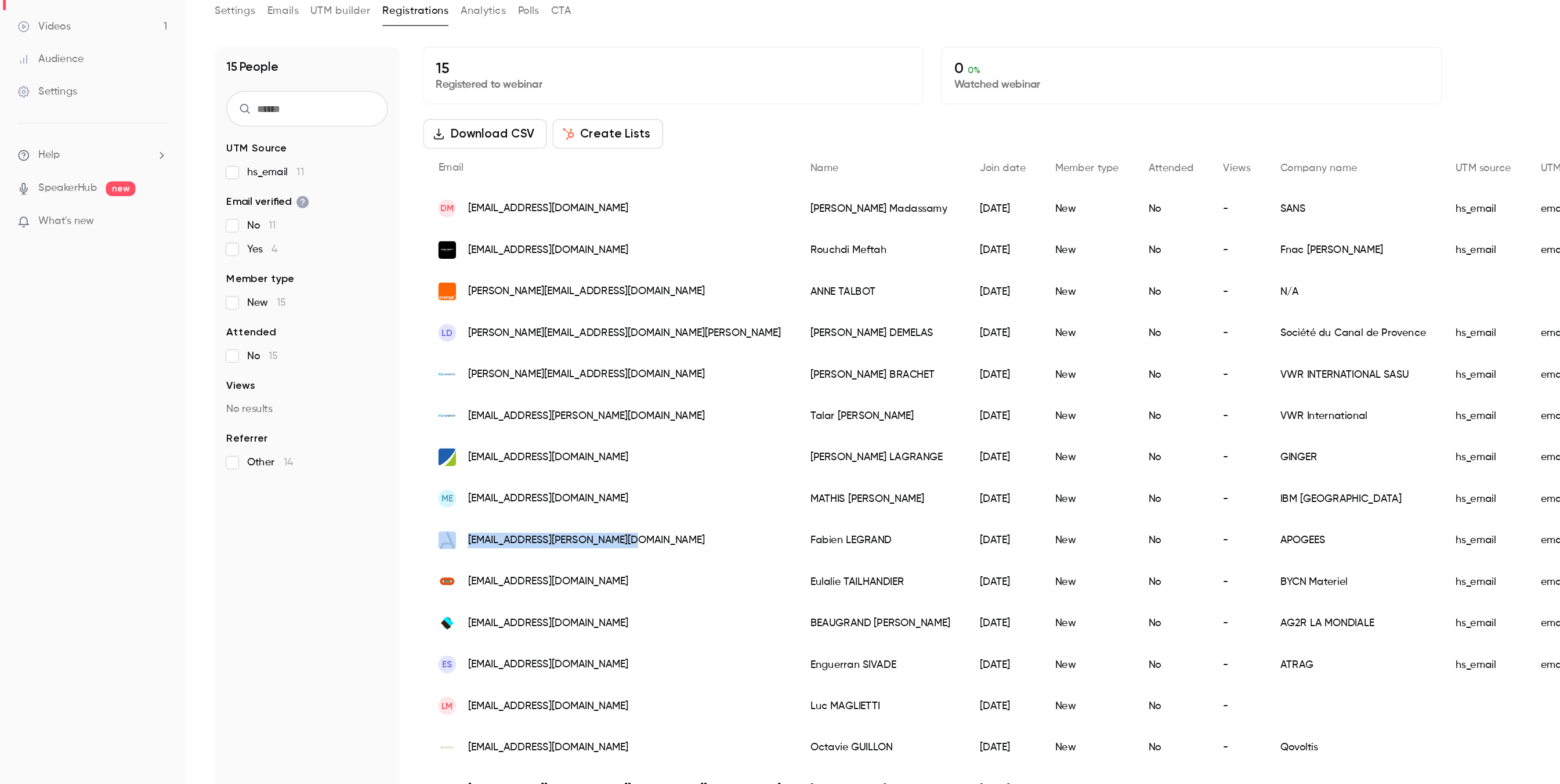
drag, startPoint x: 360, startPoint y: 487, endPoint x: 539, endPoint y: 499, distance: 179.4
click at [539, 394] on div "[EMAIL_ADDRESS][PERSON_NAME][DOMAIN_NAME]" at bounding box center [478, 491] width 292 height 32
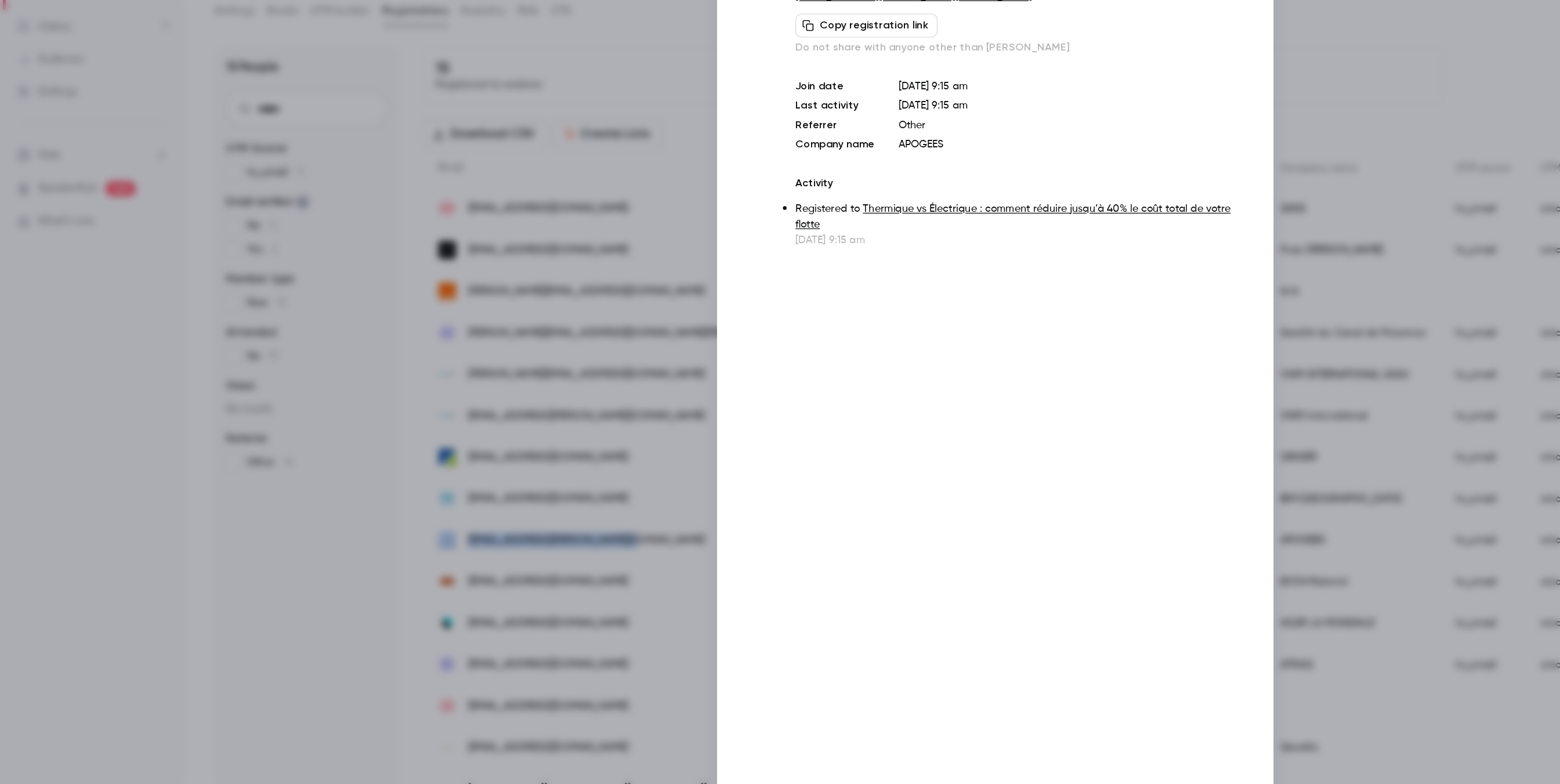
copy div "[EMAIL_ADDRESS][PERSON_NAME][DOMAIN_NAME]"
click at [478, 394] on div at bounding box center [780, 392] width 1560 height 784
click at [478, 394] on div "[EMAIL_ADDRESS][PERSON_NAME][DOMAIN_NAME]" at bounding box center [478, 491] width 292 height 32
click at [324, 394] on div at bounding box center [780, 392] width 1560 height 784
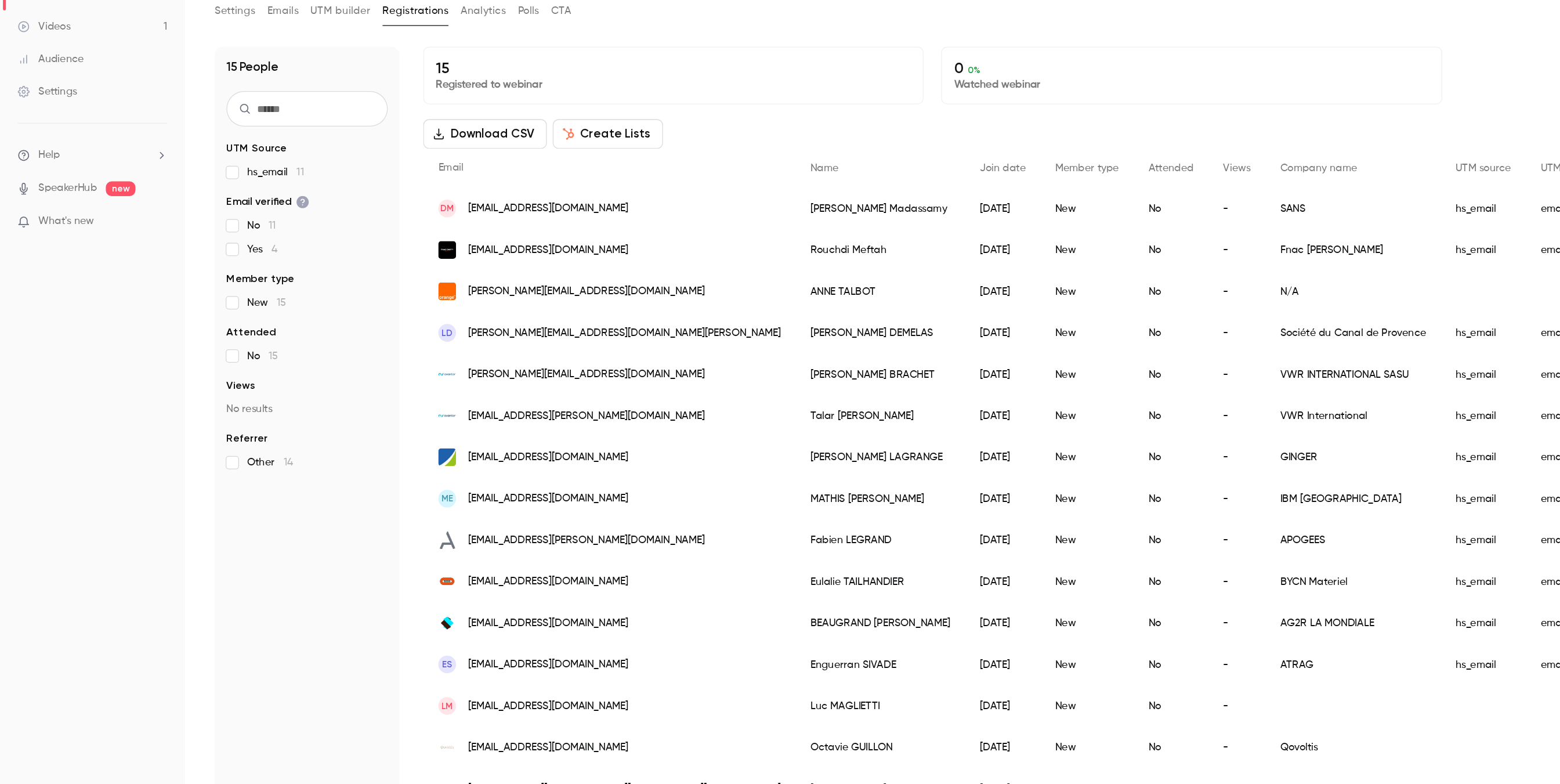
drag, startPoint x: 364, startPoint y: 521, endPoint x: 542, endPoint y: 533, distance: 178.4
click at [542, 394] on div "[EMAIL_ADDRESS][DOMAIN_NAME]" at bounding box center [478, 523] width 292 height 32
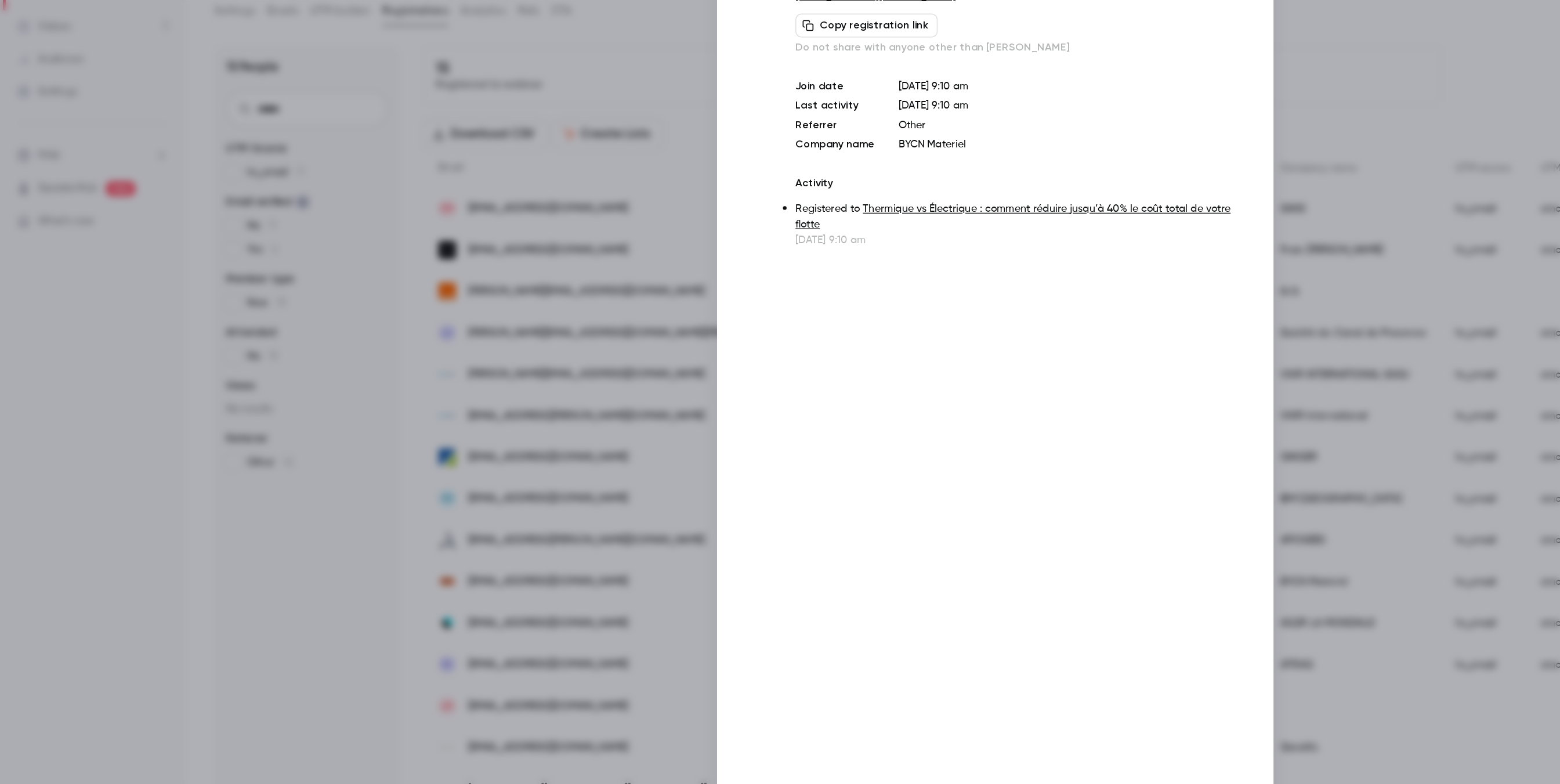
copy span "[EMAIL_ADDRESS][DOMAIN_NAME]"
click at [349, 394] on div at bounding box center [780, 392] width 1560 height 784
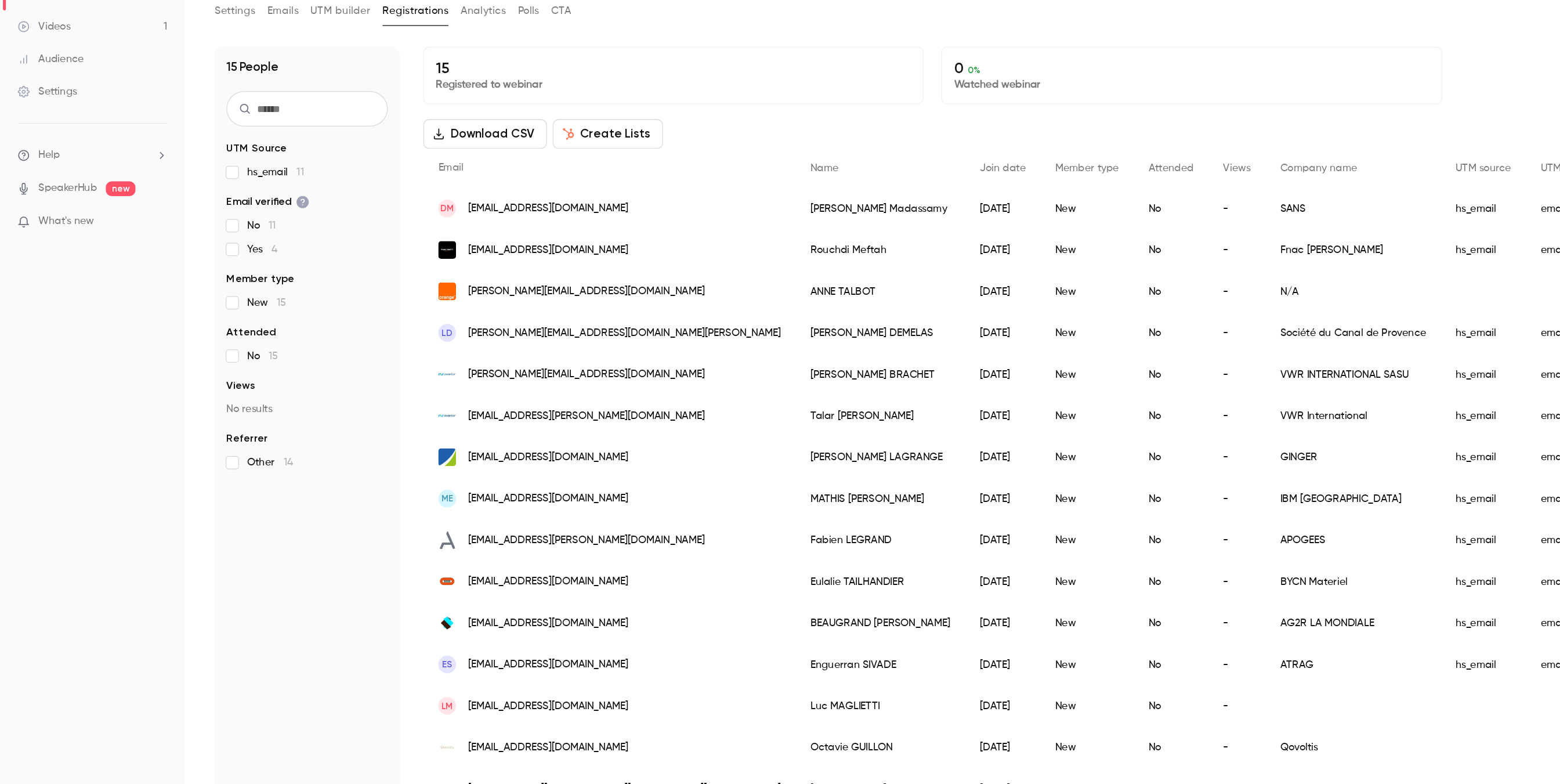
drag, startPoint x: 532, startPoint y: 561, endPoint x: 366, endPoint y: 558, distance: 166.0
click at [366, 394] on div "[EMAIL_ADDRESS][DOMAIN_NAME]" at bounding box center [478, 556] width 292 height 32
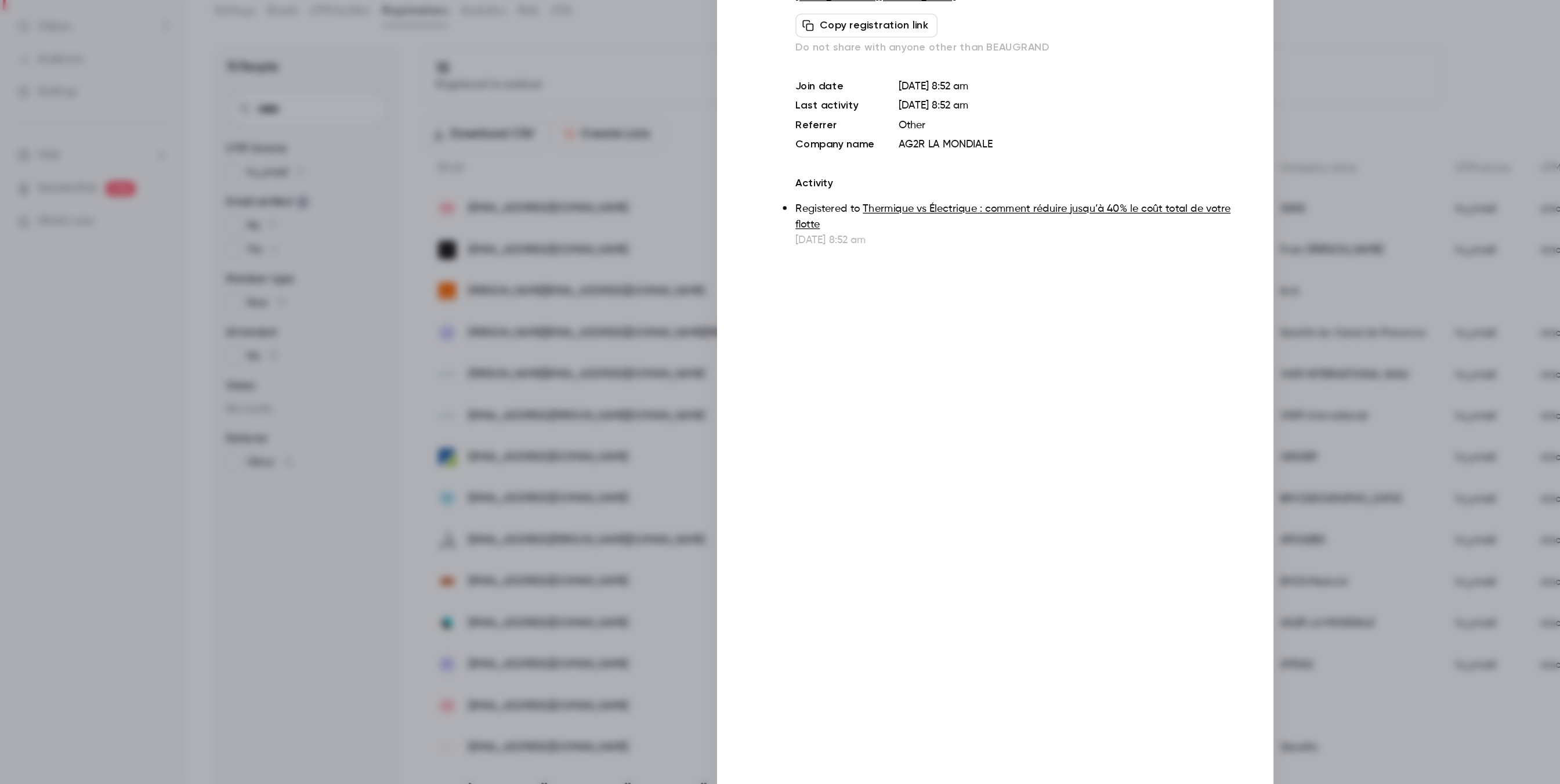
click at [291, 394] on div at bounding box center [780, 392] width 1560 height 784
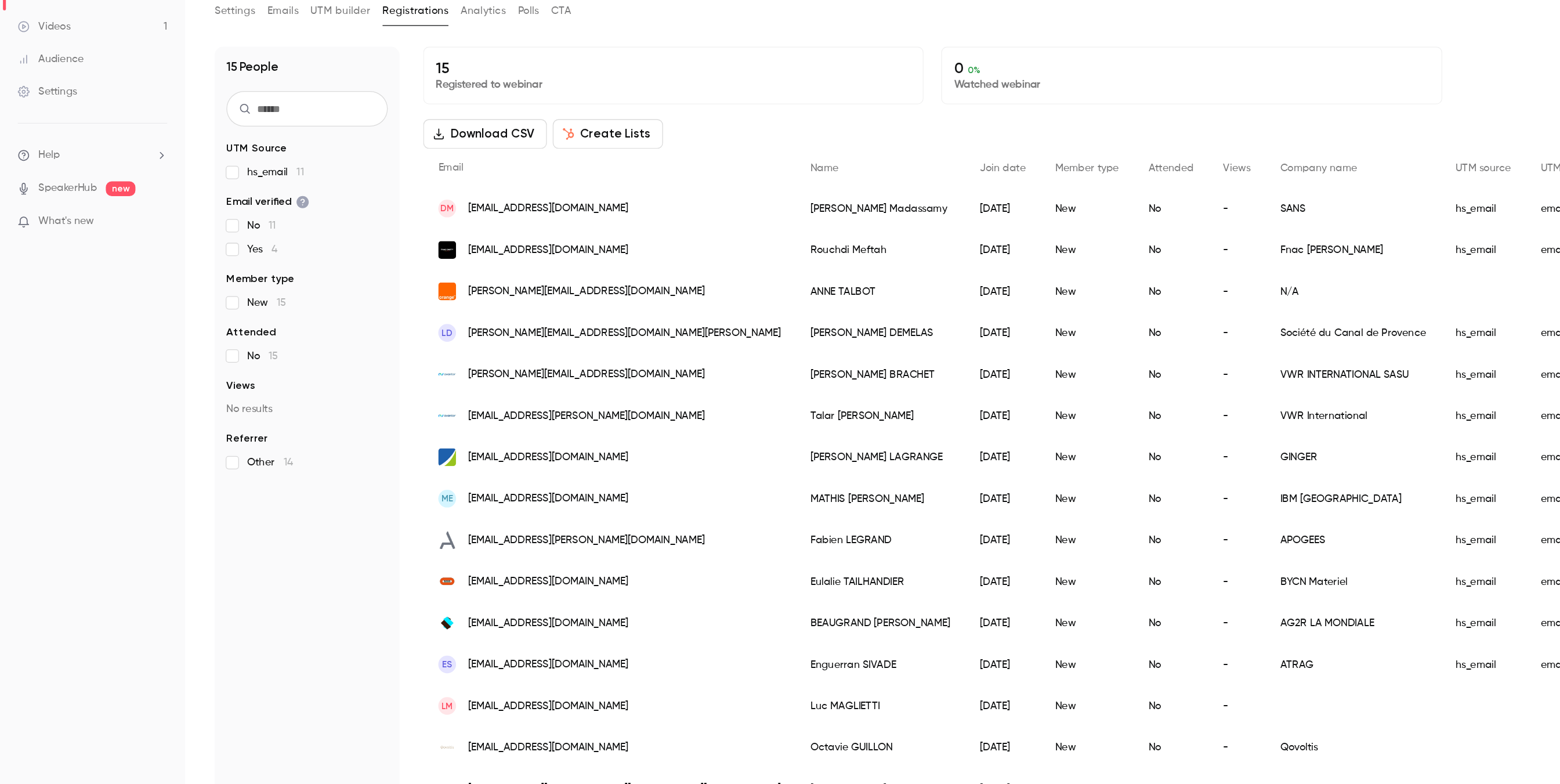
click at [291, 394] on div "15 People UTM Source hs_email 11 Email verified No 11 Yes 4 Member type New 15 …" at bounding box center [241, 438] width 145 height 668
drag, startPoint x: 471, startPoint y: 590, endPoint x: 351, endPoint y: 590, distance: 120.0
click at [351, 394] on div "ES [EMAIL_ADDRESS][DOMAIN_NAME]" at bounding box center [478, 588] width 292 height 32
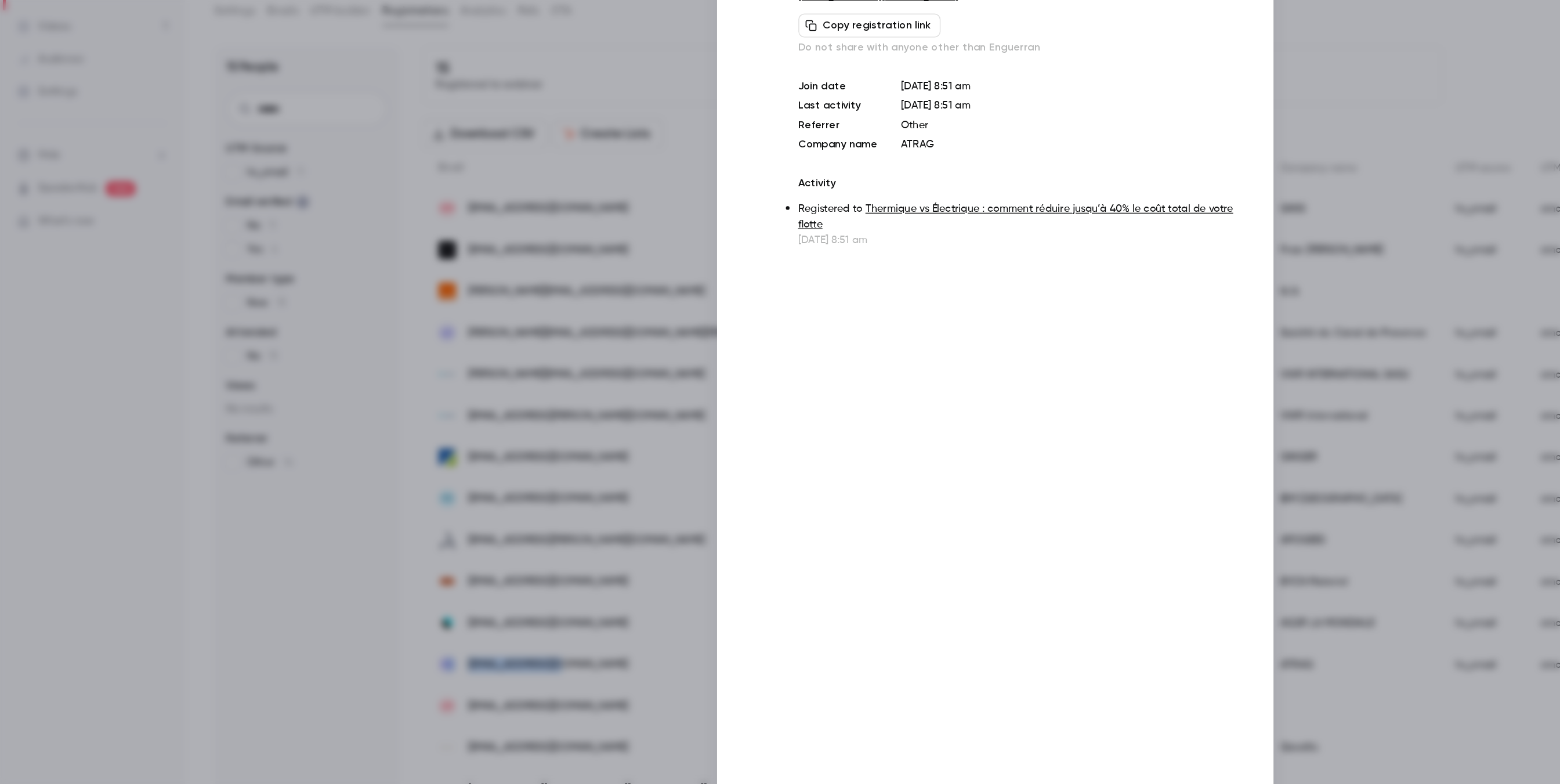
click at [295, 394] on div at bounding box center [780, 392] width 1560 height 784
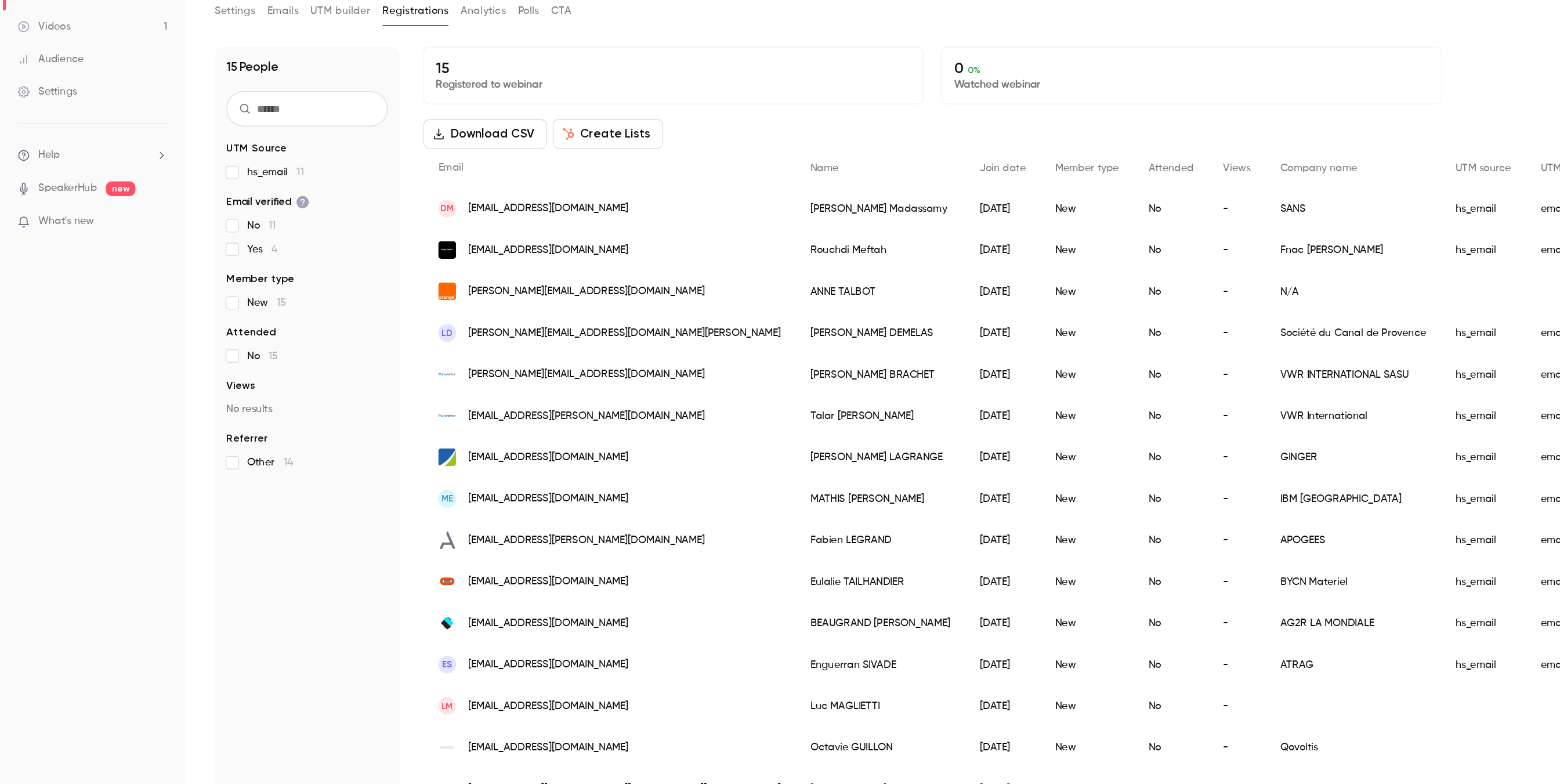
click at [295, 394] on div "15 People UTM Source hs_email 11 Email verified No 11 Yes 4 Member type New 15 …" at bounding box center [241, 438] width 145 height 668
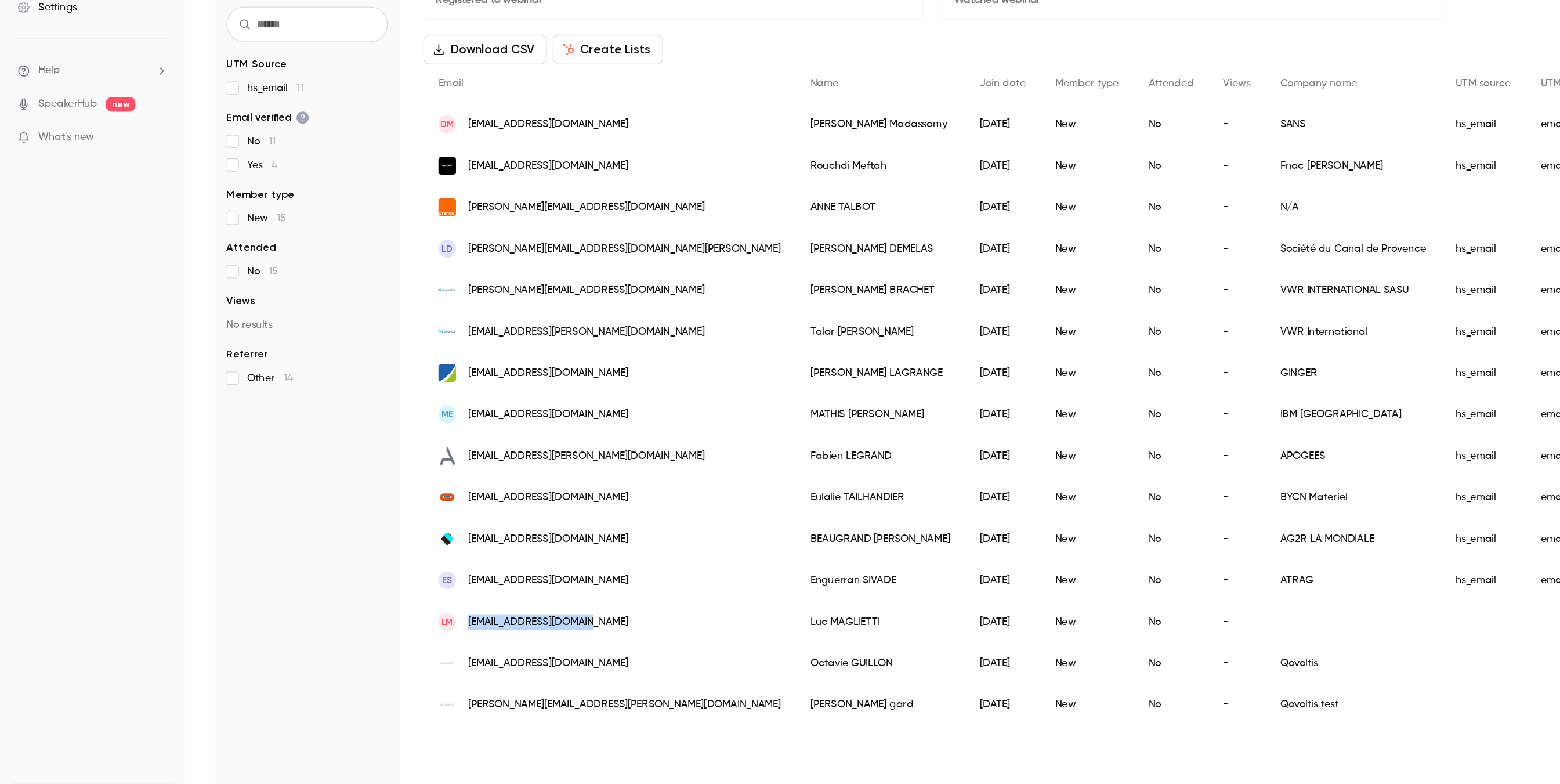
drag, startPoint x: 493, startPoint y: 623, endPoint x: 364, endPoint y: 623, distance: 129.0
click at [364, 394] on div "LM [EMAIL_ADDRESS][DOMAIN_NAME]" at bounding box center [478, 620] width 292 height 32
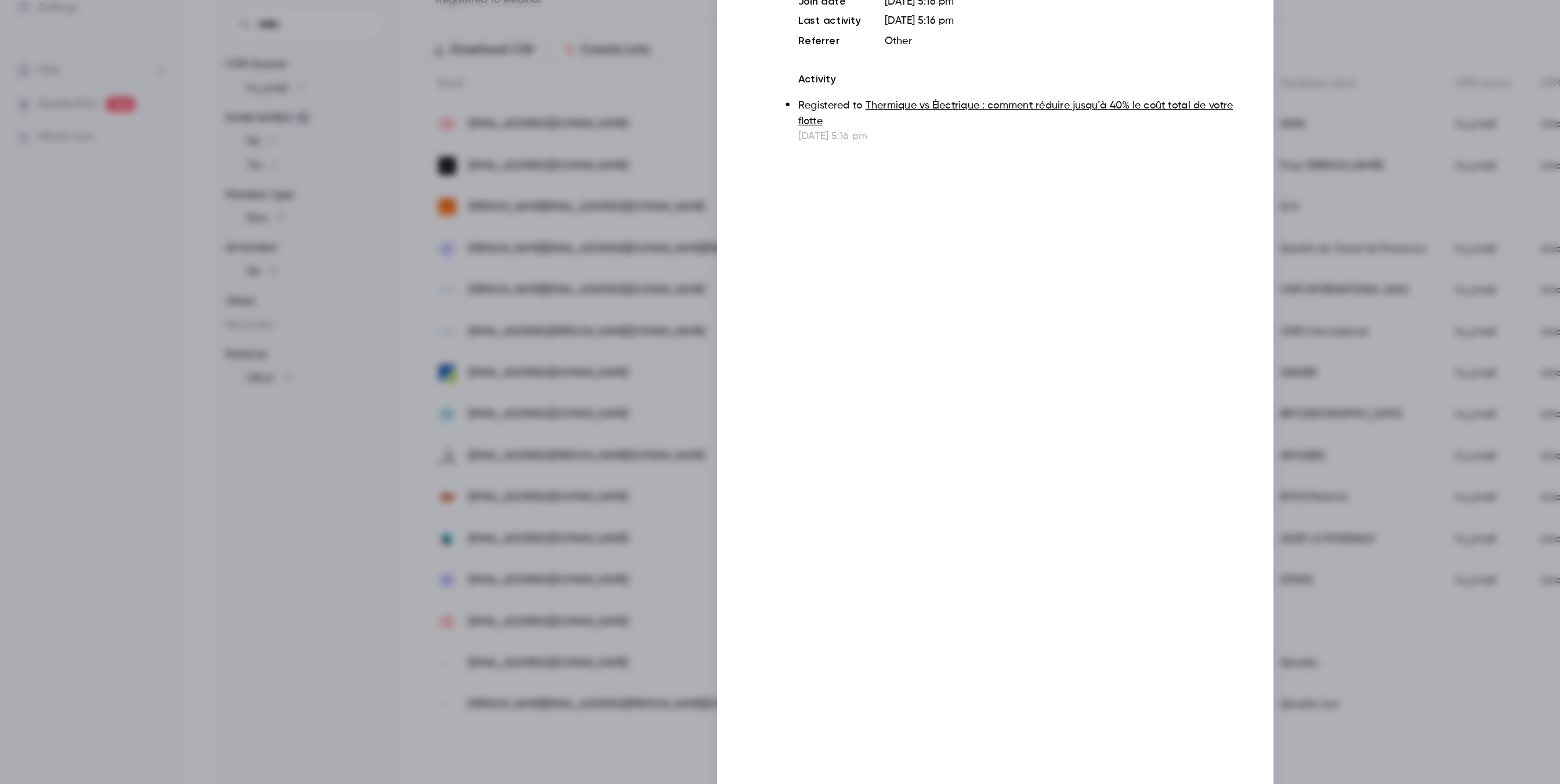
click at [379, 394] on div at bounding box center [780, 392] width 1560 height 784
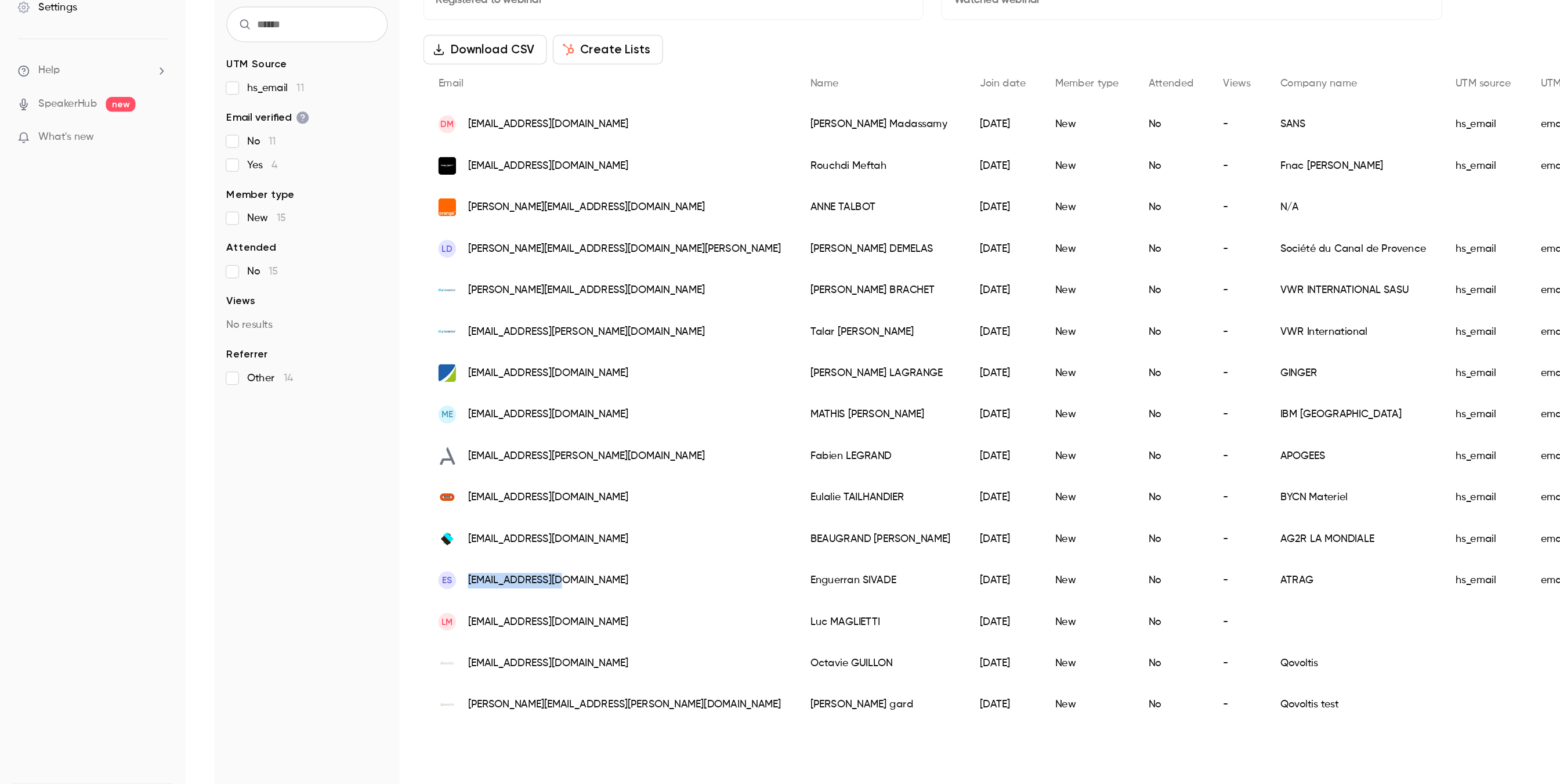
drag, startPoint x: 467, startPoint y: 588, endPoint x: 366, endPoint y: 590, distance: 101.0
click at [366, 394] on div "ES [EMAIL_ADDRESS][DOMAIN_NAME]" at bounding box center [478, 588] width 292 height 32
